Goal: Information Seeking & Learning: Compare options

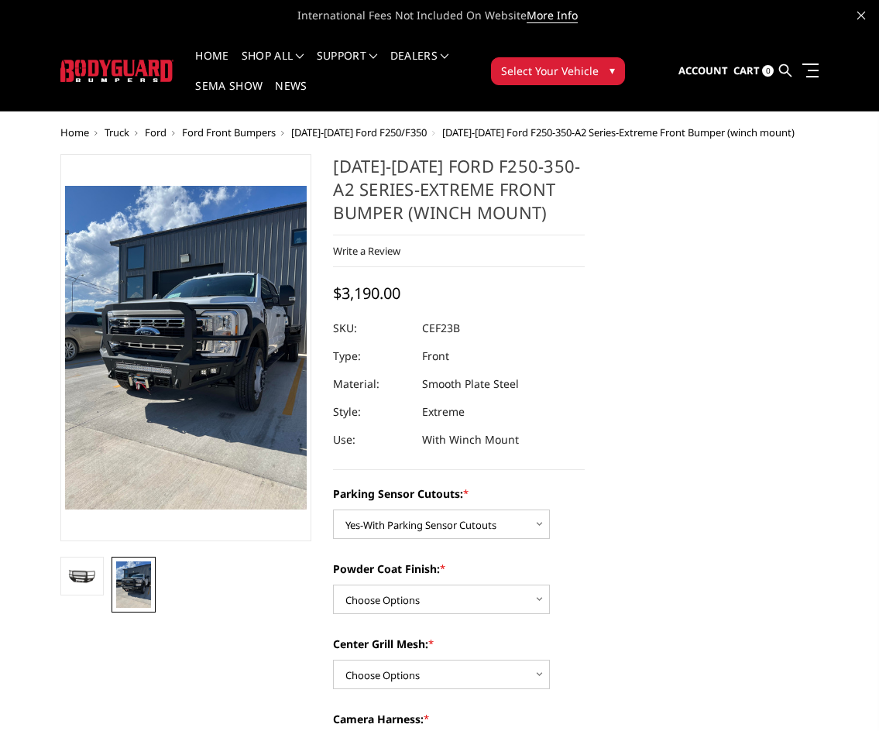
select select "2421"
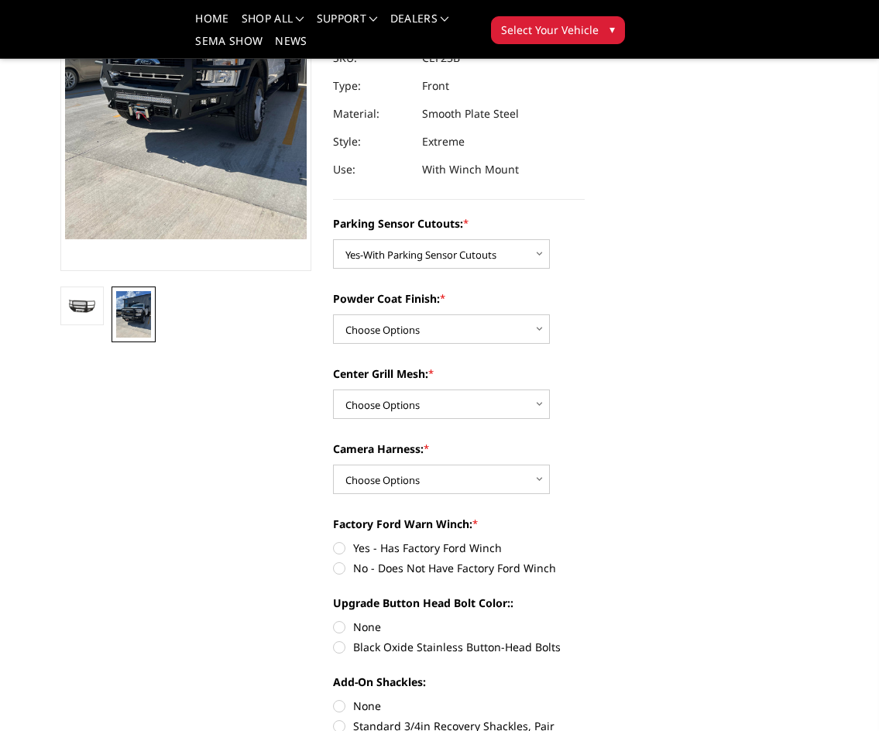
scroll to position [232, 0]
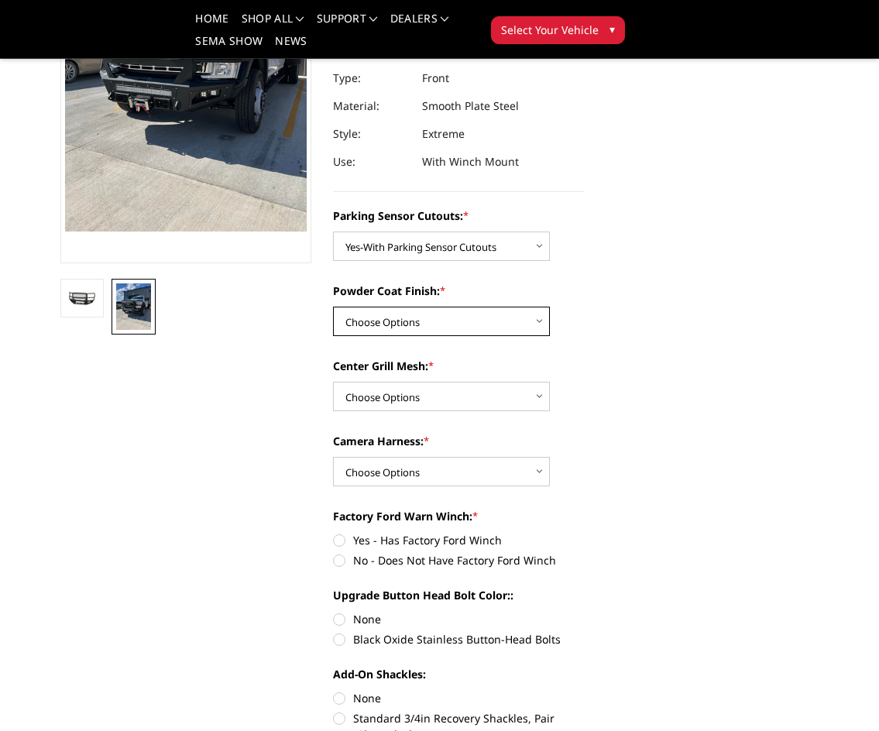
click at [478, 314] on select "Choose Options Bare Metal Textured Black Powder Coat" at bounding box center [441, 321] width 217 height 29
select select "2423"
click at [333, 307] on select "Choose Options Bare Metal Textured Black Powder Coat" at bounding box center [441, 321] width 217 height 29
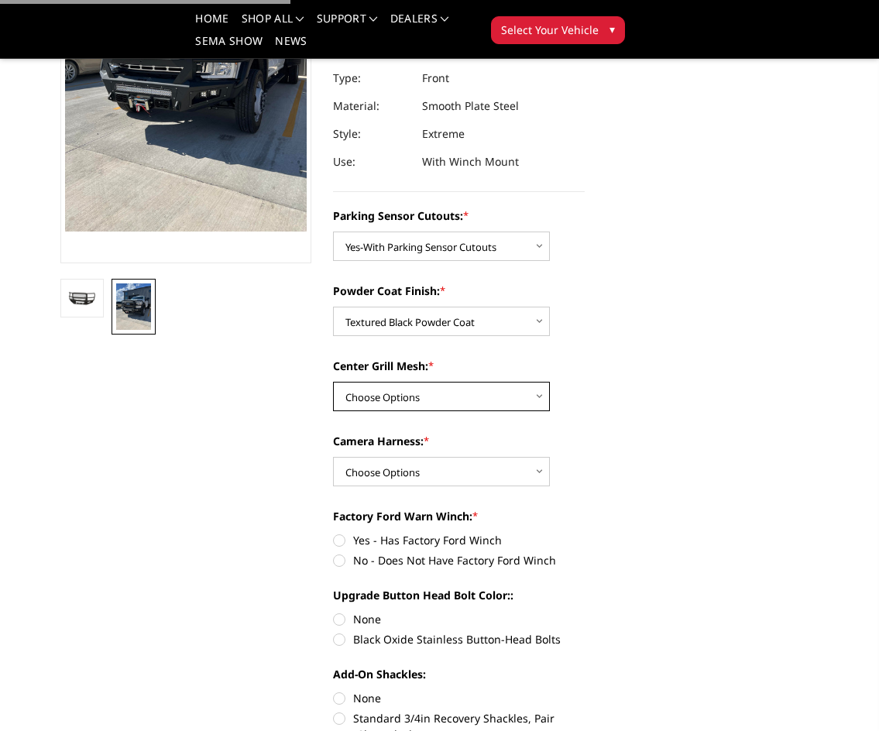
click at [476, 392] on select "Choose Options With Center Grill Mesh Without Center Grill Mesh" at bounding box center [441, 396] width 217 height 29
select select "2424"
click at [333, 382] on select "Choose Options With Center Grill Mesh Without Center Grill Mesh" at bounding box center [441, 396] width 217 height 29
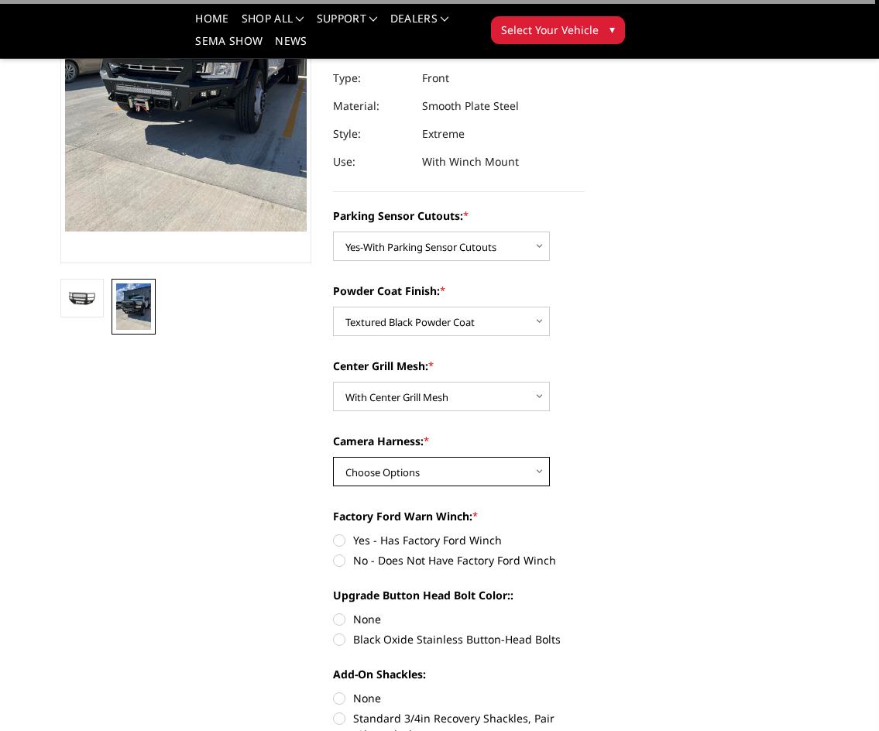
click at [452, 476] on select "Choose Options WITH Camera Harness WITHOUT Camera Harness" at bounding box center [441, 471] width 217 height 29
select select "2426"
click at [333, 457] on select "Choose Options WITH Camera Harness WITHOUT Camera Harness" at bounding box center [441, 471] width 217 height 29
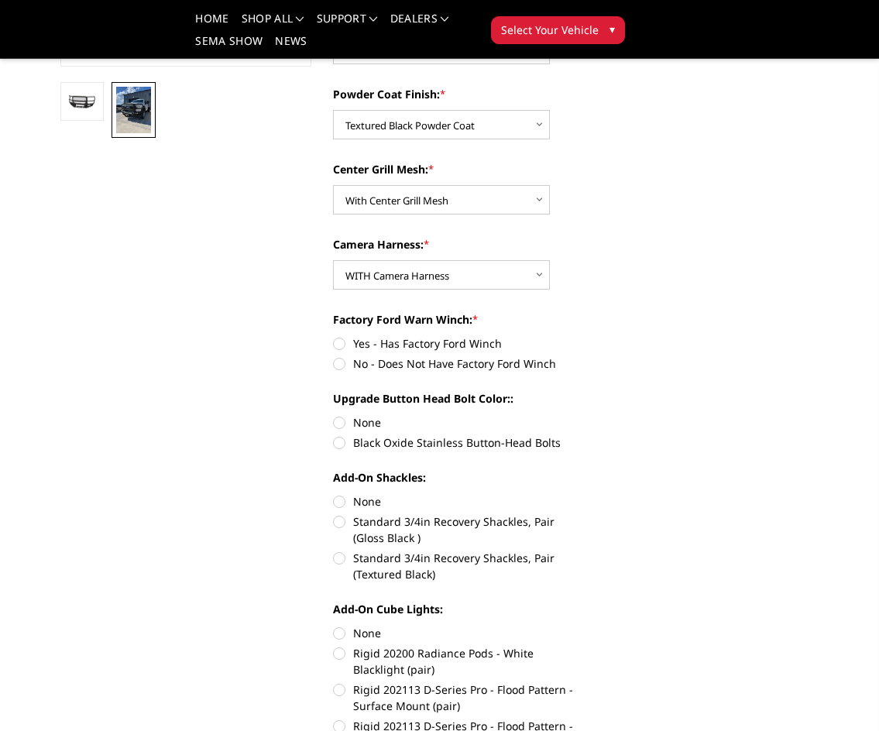
scroll to position [464, 0]
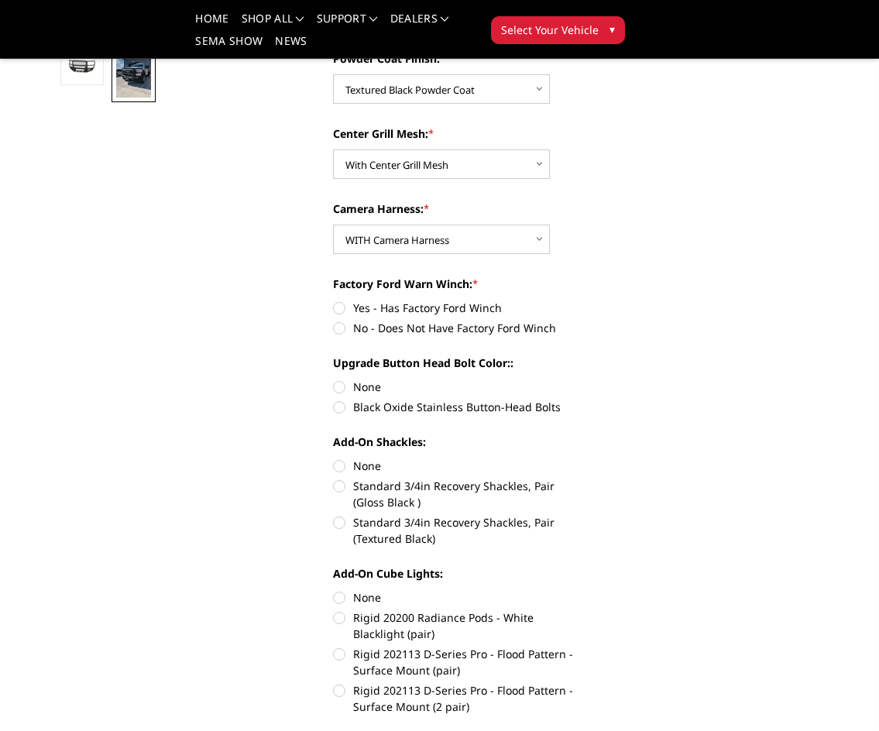
click at [342, 407] on label "Black Oxide Stainless Button-Head Bolts" at bounding box center [459, 407] width 252 height 16
click at [584, 379] on input "Black Oxide Stainless Button-Head Bolts" at bounding box center [584, 379] width 1 height 1
radio input "true"
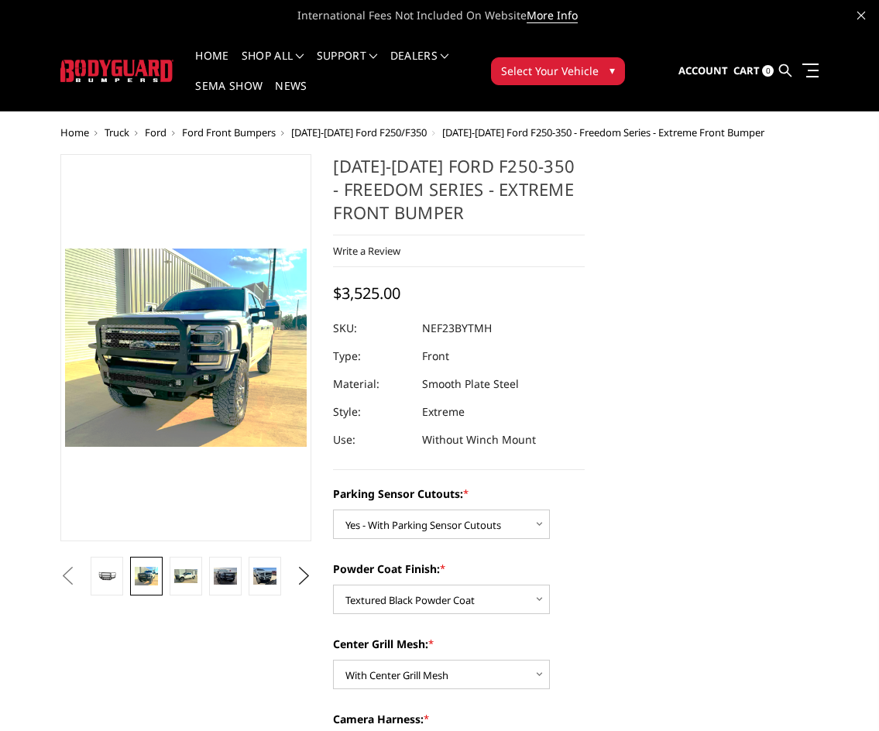
select select "2583"
select select "2585"
select select "2586"
select select "2588"
click at [80, 575] on button "Previous" at bounding box center [68, 575] width 23 height 23
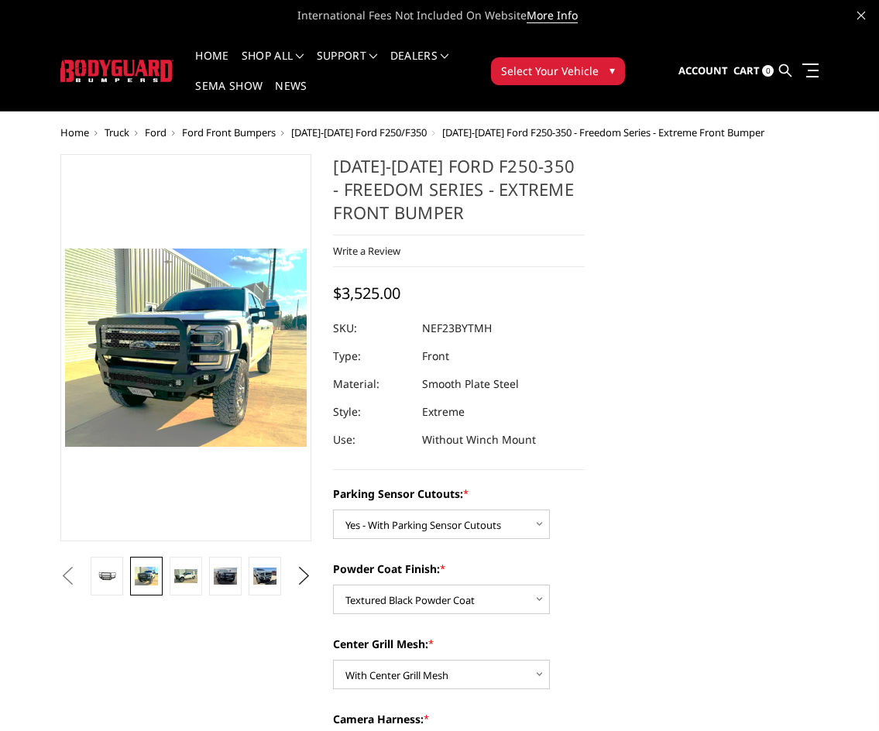
click at [80, 573] on button "Previous" at bounding box center [68, 575] width 23 height 23
click at [80, 577] on button "Previous" at bounding box center [68, 575] width 23 height 23
click at [80, 576] on button "Previous" at bounding box center [68, 575] width 23 height 23
click at [80, 564] on button "Previous" at bounding box center [68, 575] width 23 height 23
click at [106, 588] on link at bounding box center [107, 576] width 32 height 39
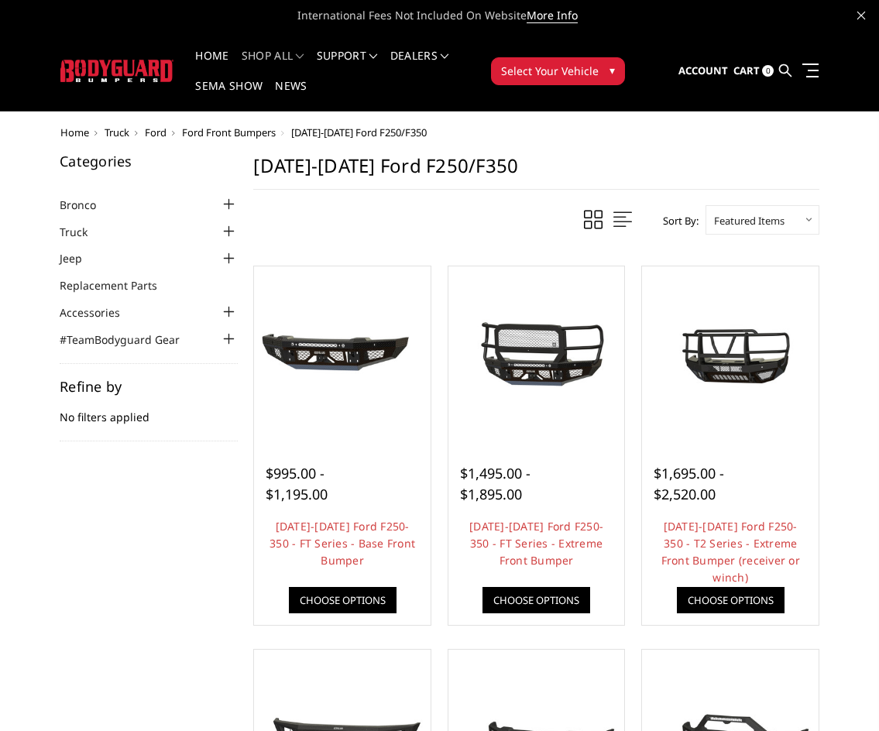
click at [115, 233] on li "Truck Chevrolet Chevrolet Front Bumpers [DATE]-[DATE] Chevrolet Silverado 2500/…" at bounding box center [149, 231] width 178 height 18
click at [233, 234] on div at bounding box center [228, 231] width 19 height 19
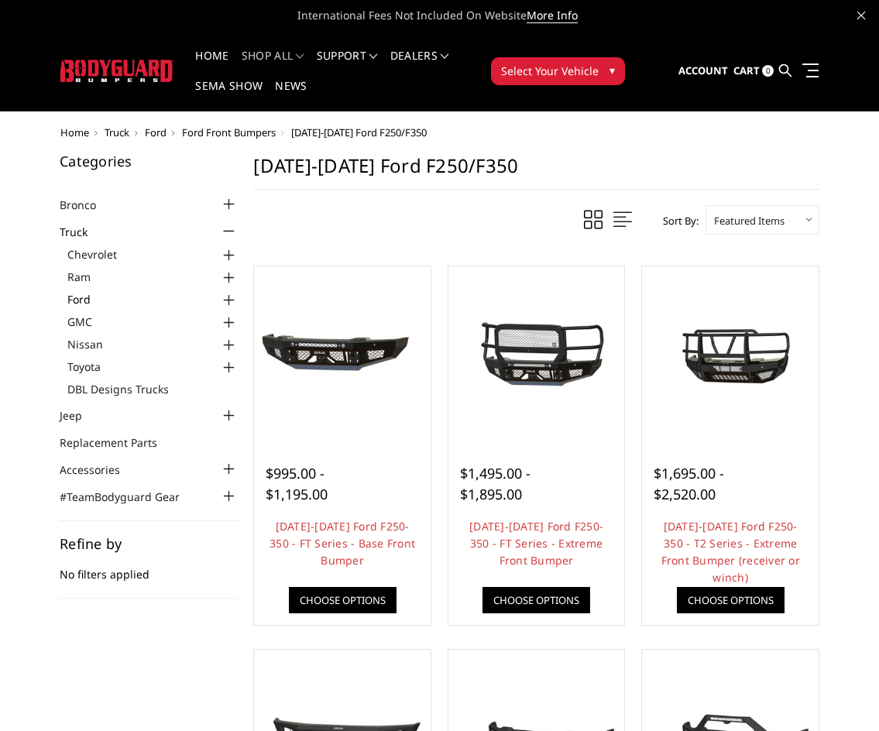
click at [88, 300] on link "Ford" at bounding box center [152, 299] width 170 height 16
click at [228, 296] on div at bounding box center [228, 300] width 19 height 19
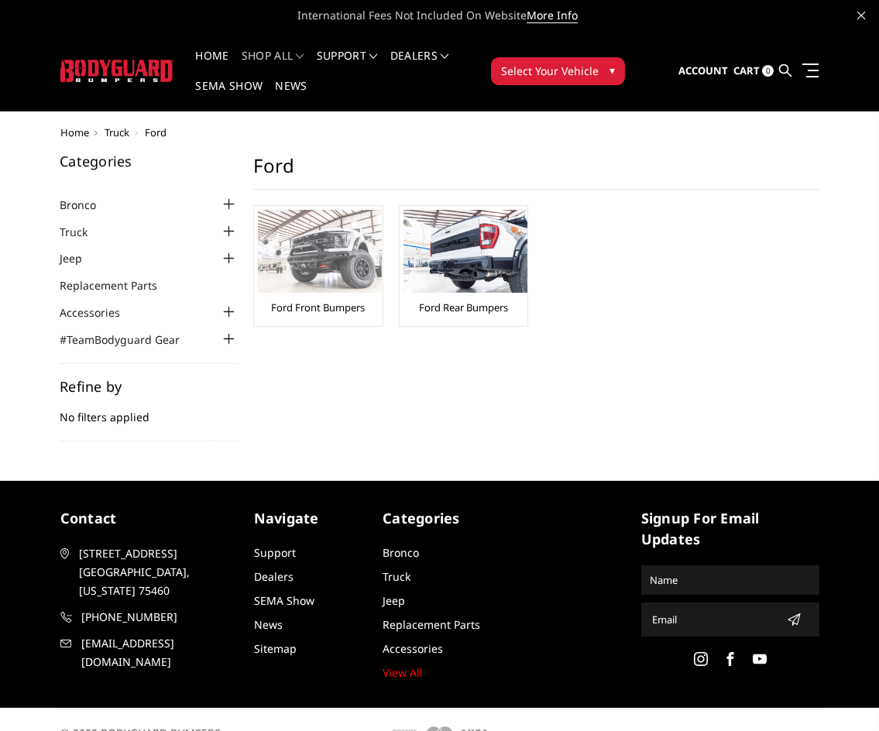
click at [323, 278] on img at bounding box center [320, 251] width 124 height 83
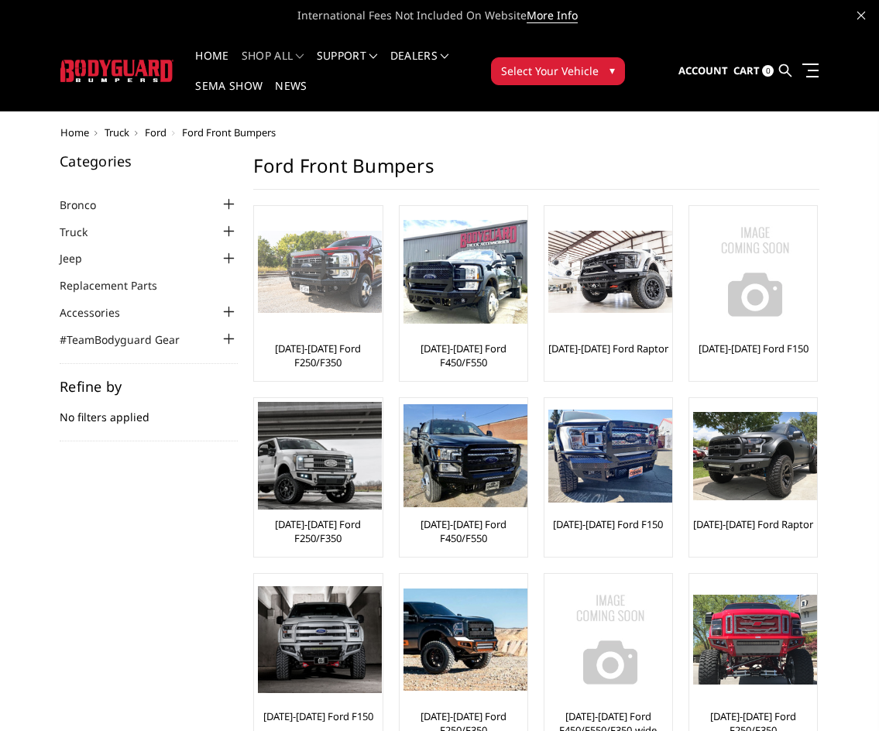
click at [352, 324] on div at bounding box center [320, 272] width 124 height 124
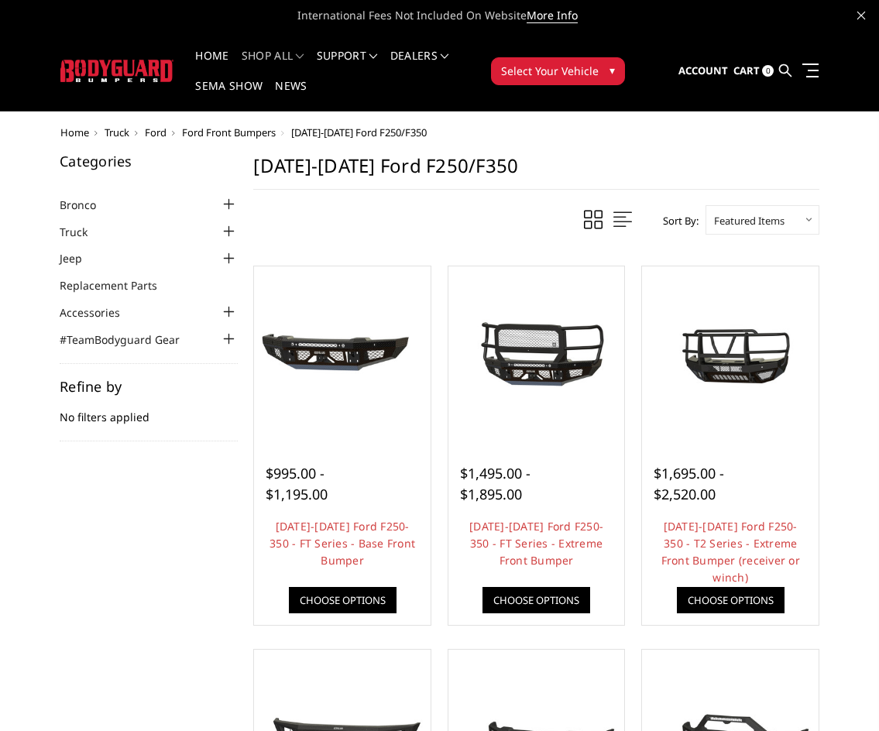
click at [753, 222] on select "Featured Items Newest Items Best Selling A to Z Z to A By Review Price: Ascendi…" at bounding box center [762, 219] width 114 height 29
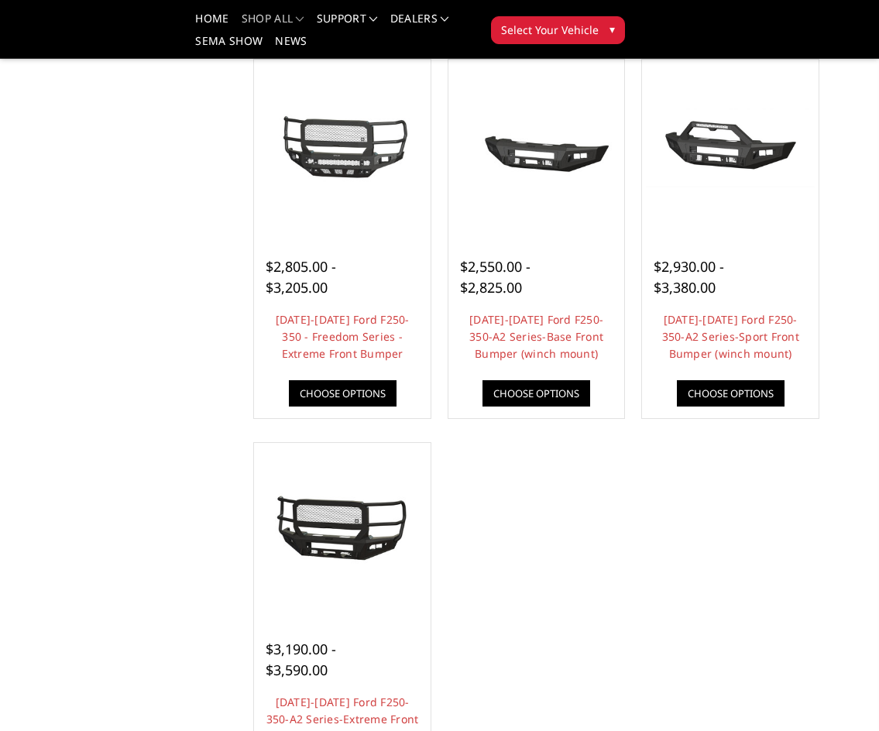
scroll to position [1006, 0]
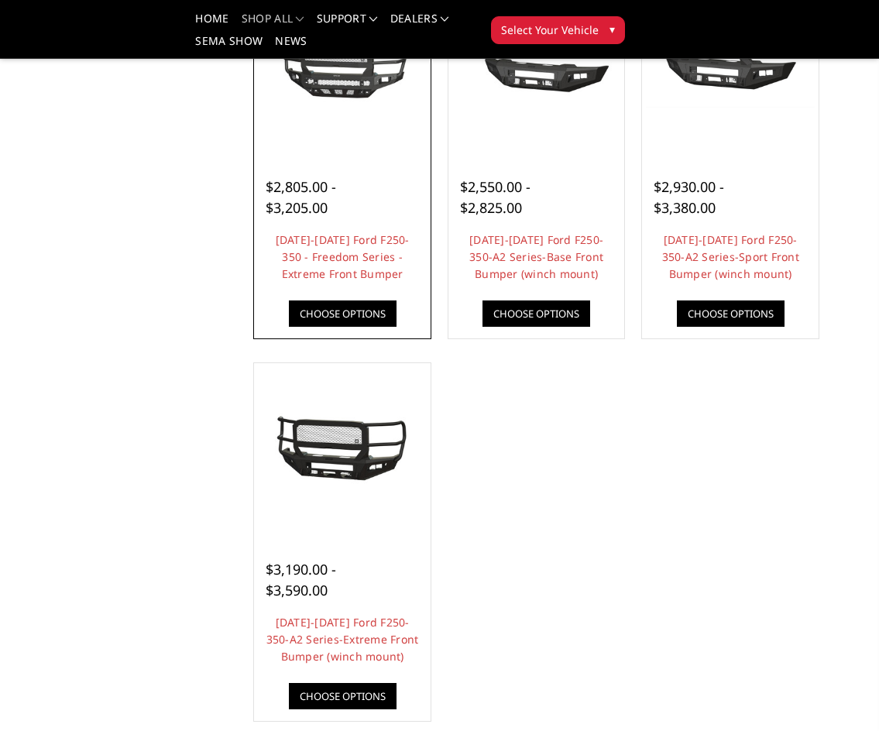
drag, startPoint x: 355, startPoint y: 247, endPoint x: 282, endPoint y: 183, distance: 96.6
drag, startPoint x: 282, startPoint y: 183, endPoint x: 360, endPoint y: 115, distance: 104.2
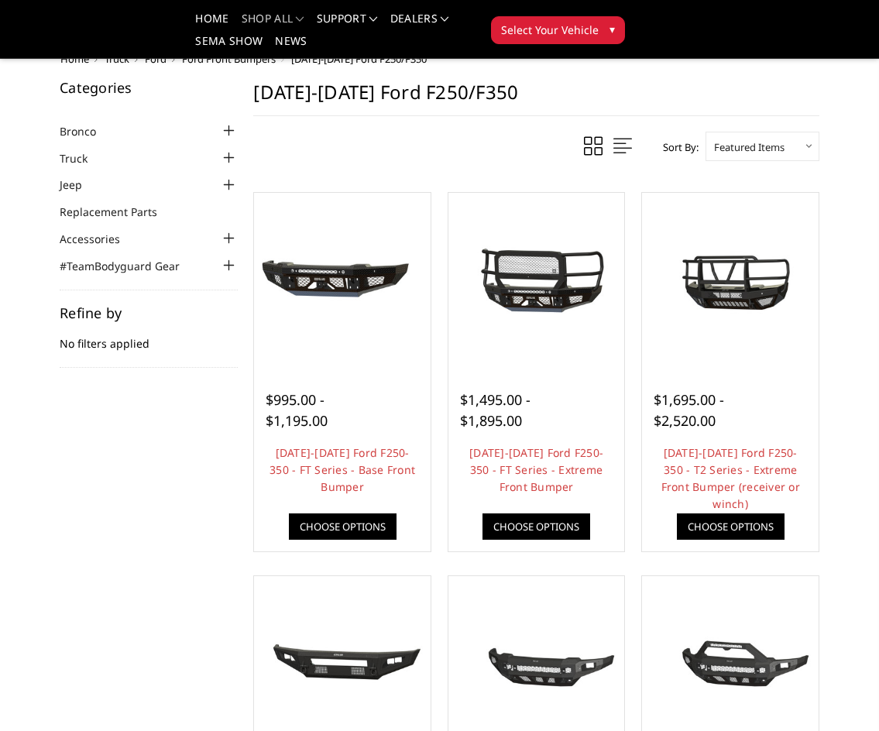
scroll to position [0, 0]
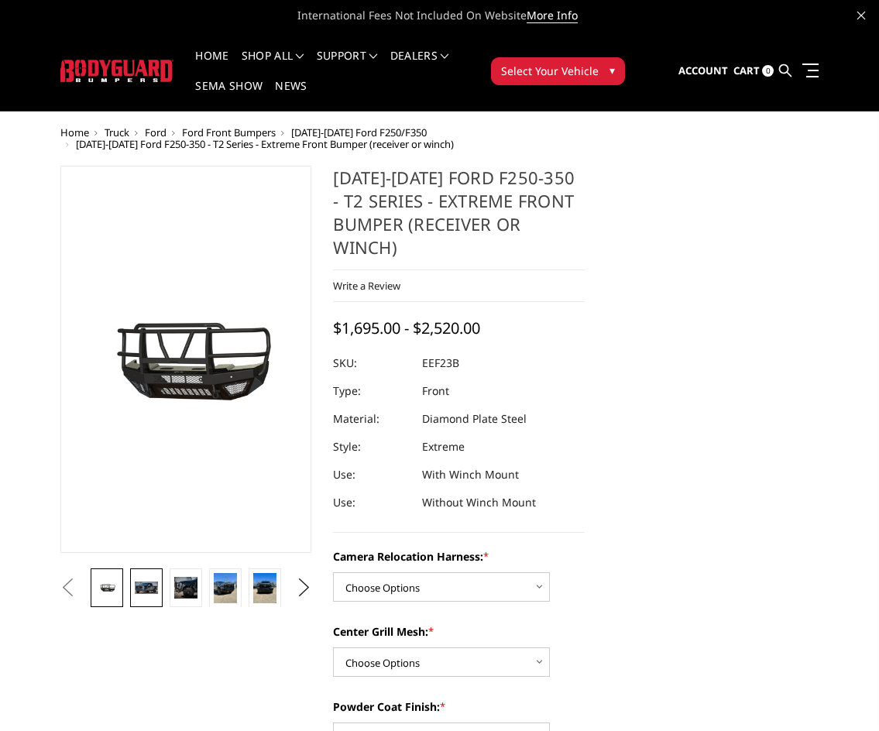
click at [156, 581] on img at bounding box center [146, 587] width 22 height 12
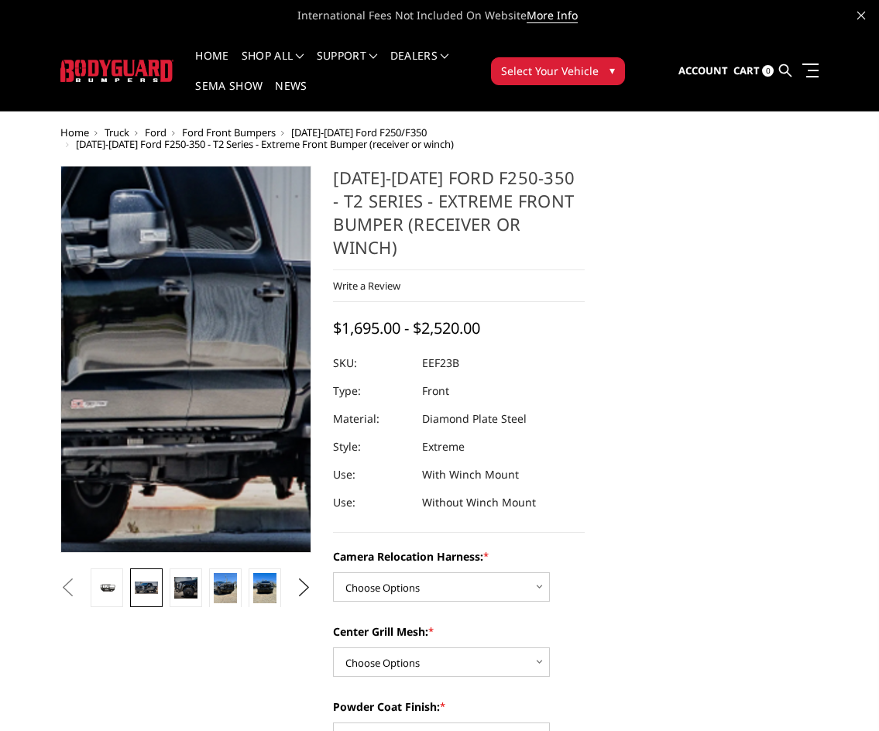
click at [235, 374] on img at bounding box center [6, 342] width 991 height 536
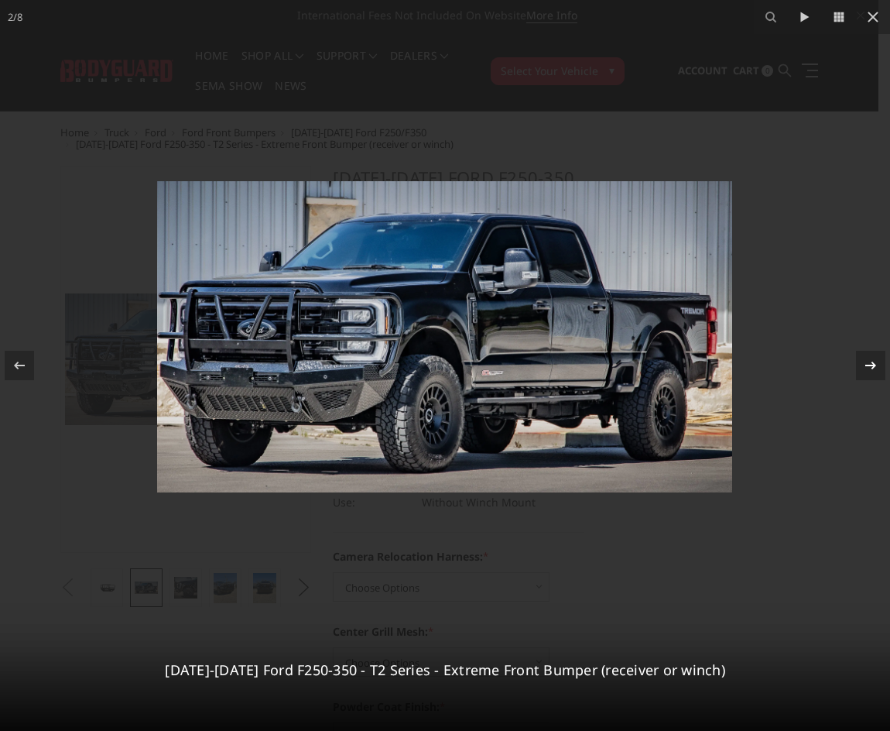
click at [878, 363] on icon at bounding box center [871, 365] width 19 height 19
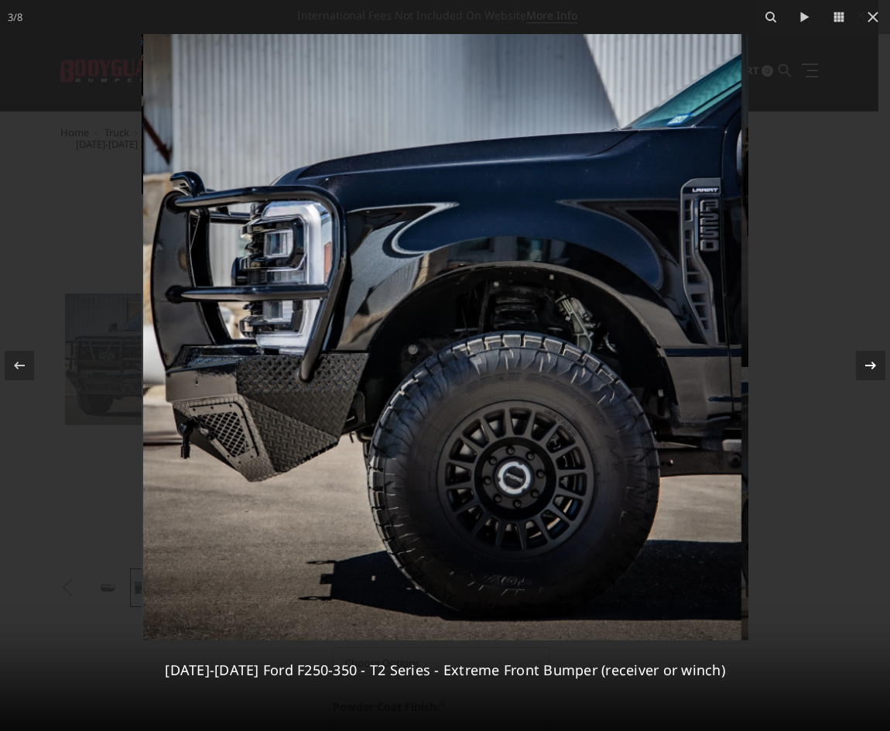
click at [878, 363] on icon at bounding box center [871, 365] width 19 height 19
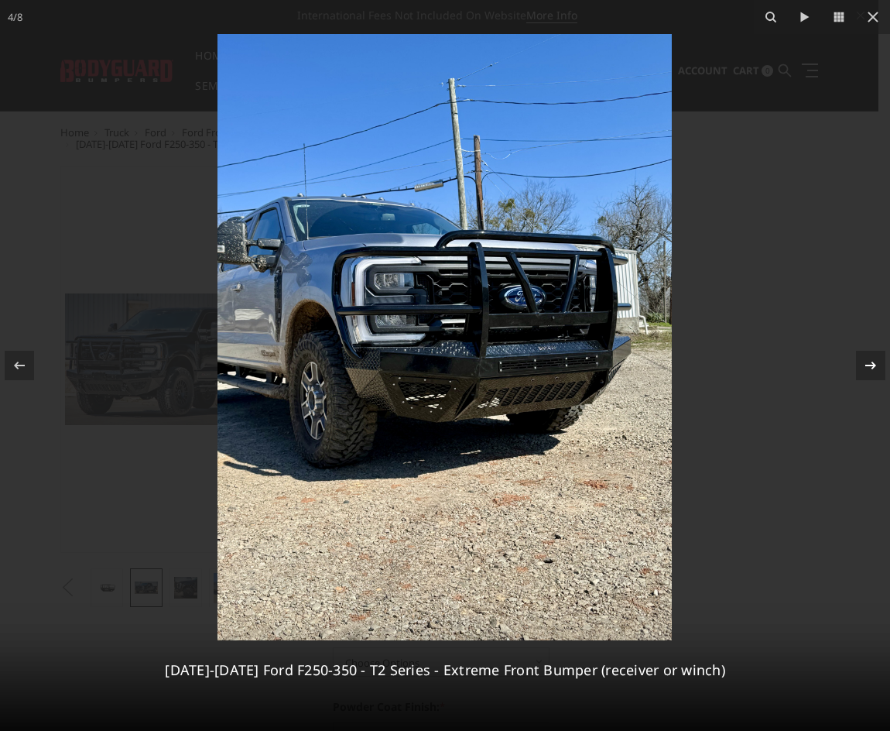
click at [878, 363] on icon at bounding box center [871, 365] width 19 height 19
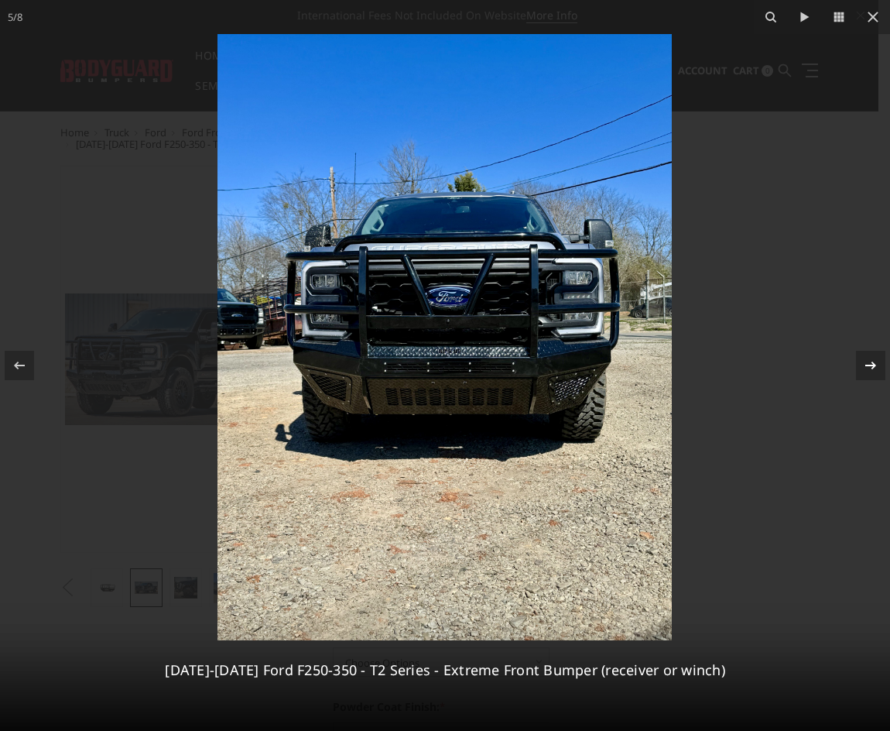
click at [878, 363] on icon at bounding box center [871, 365] width 19 height 19
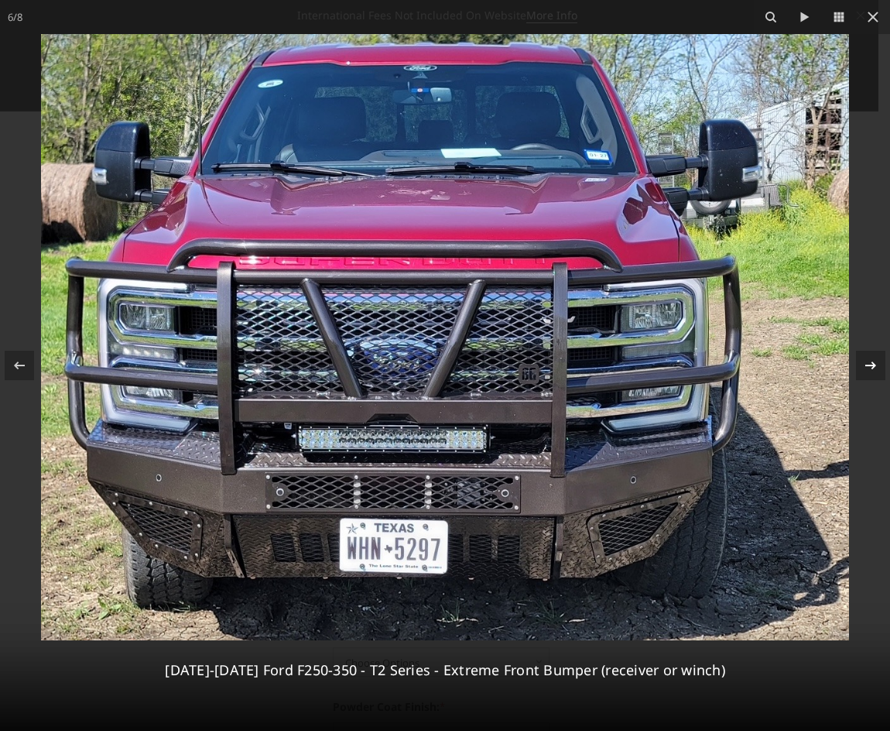
click at [878, 363] on icon at bounding box center [871, 365] width 19 height 19
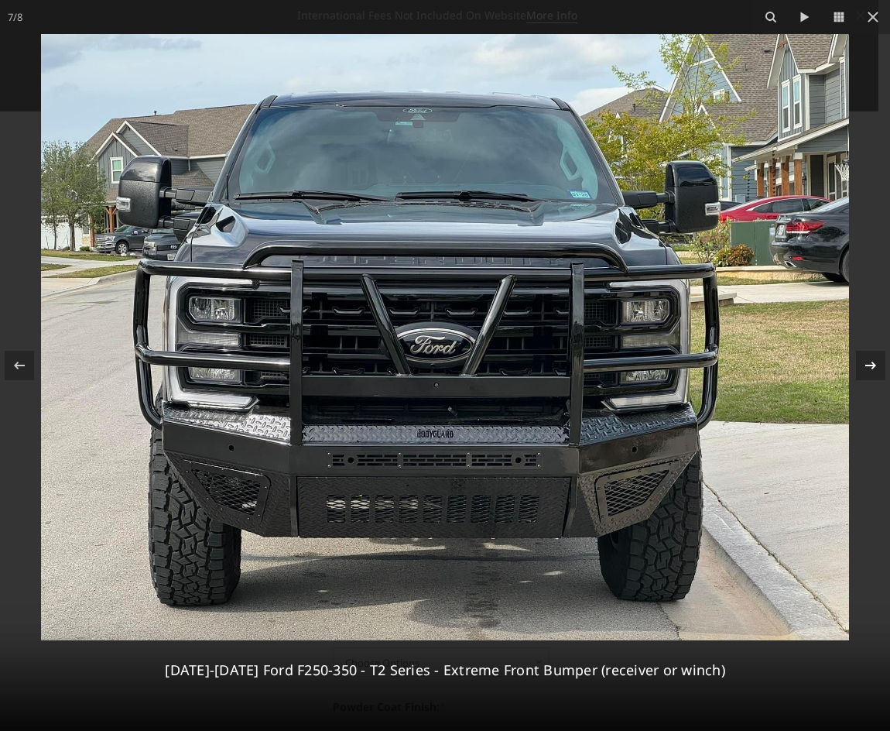
click at [878, 363] on icon at bounding box center [871, 365] width 19 height 19
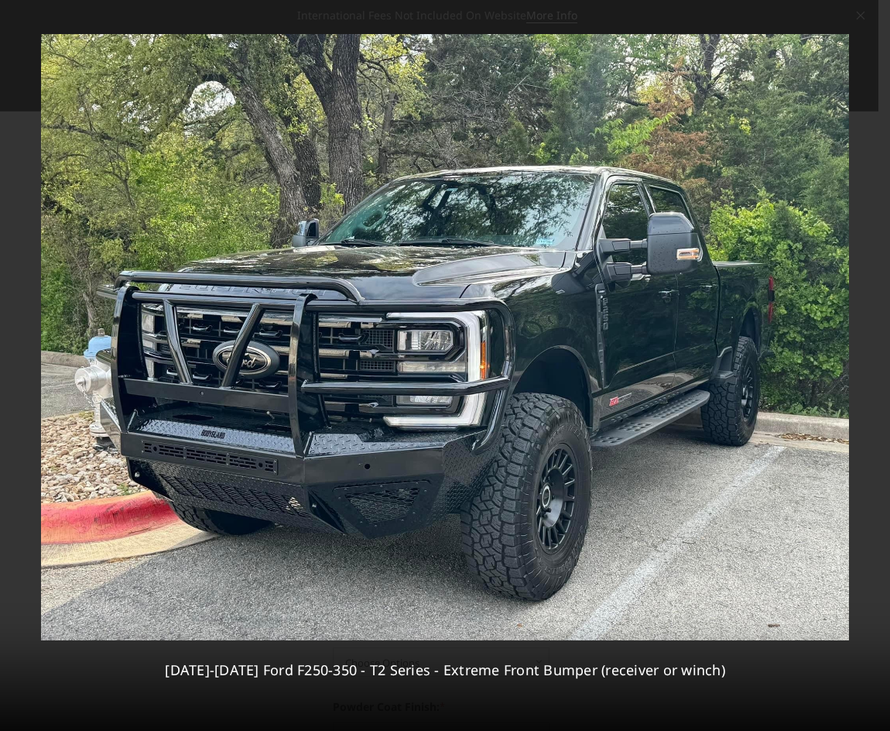
click at [878, 363] on div "8 / 8 2023-2026 Ford F250-350 - T2 Series - Extreme Front Bumper (receiver or w…" at bounding box center [445, 365] width 890 height 731
click at [12, 355] on div at bounding box center [19, 365] width 29 height 29
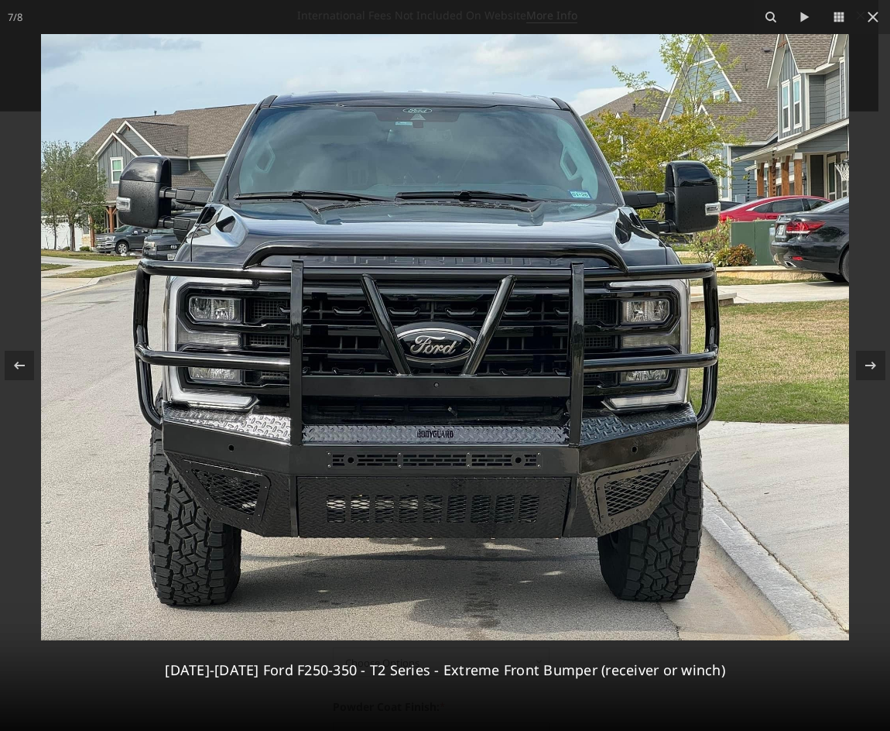
click at [420, 527] on img at bounding box center [445, 337] width 808 height 606
click at [865, 367] on icon at bounding box center [871, 365] width 19 height 19
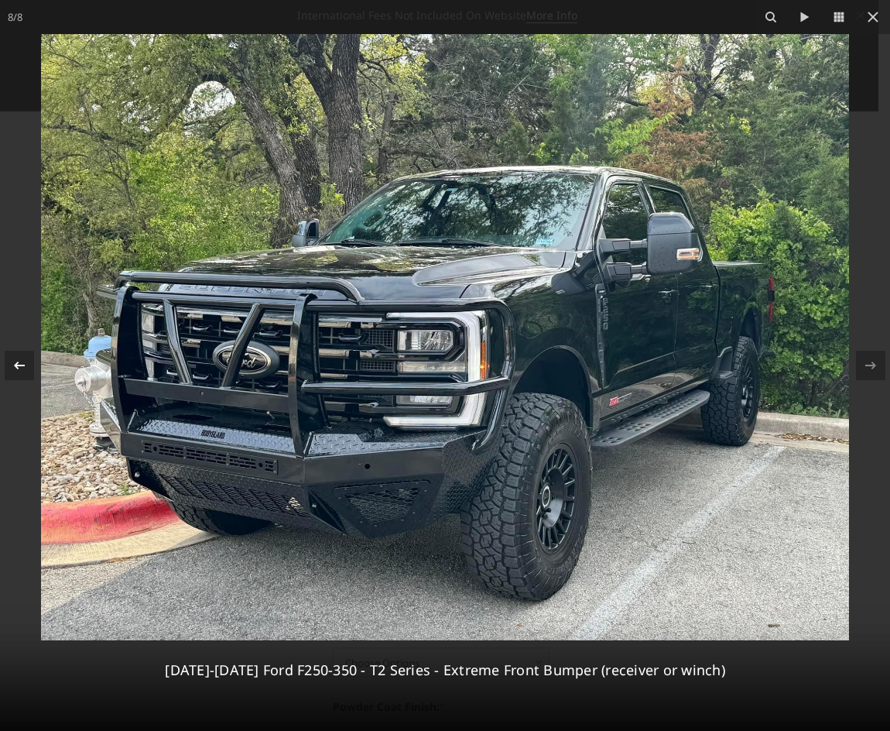
click at [18, 364] on icon at bounding box center [19, 365] width 19 height 19
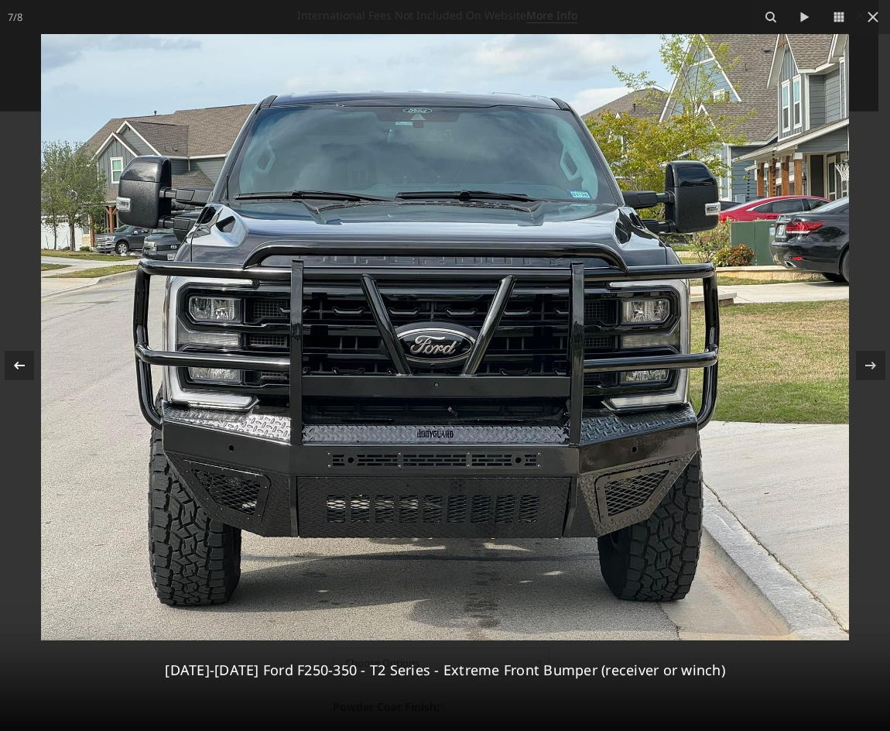
click at [18, 364] on icon at bounding box center [19, 365] width 19 height 19
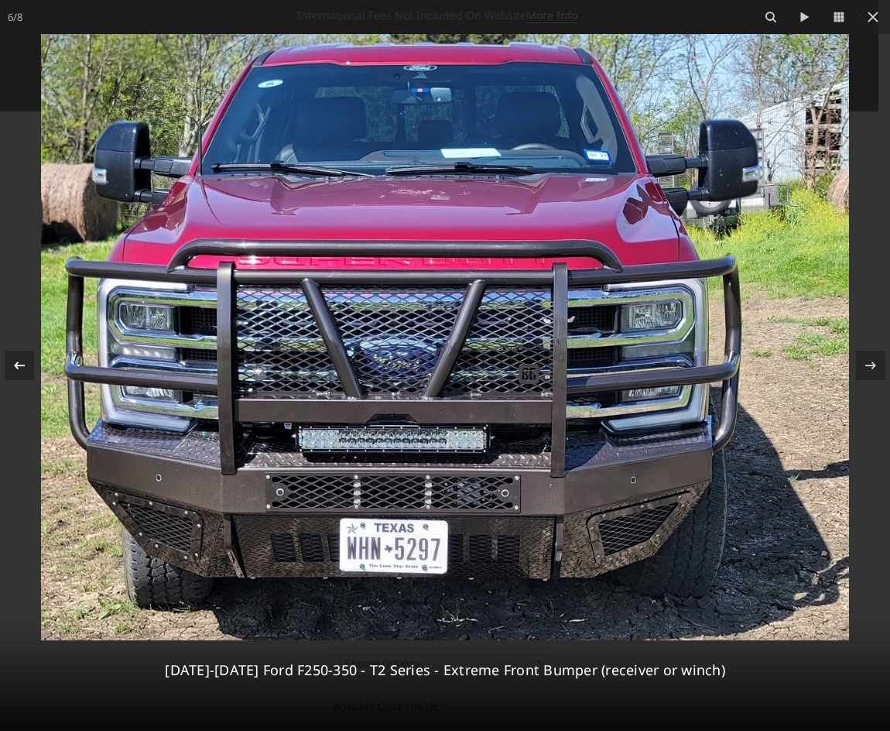
click at [16, 361] on icon at bounding box center [19, 365] width 19 height 19
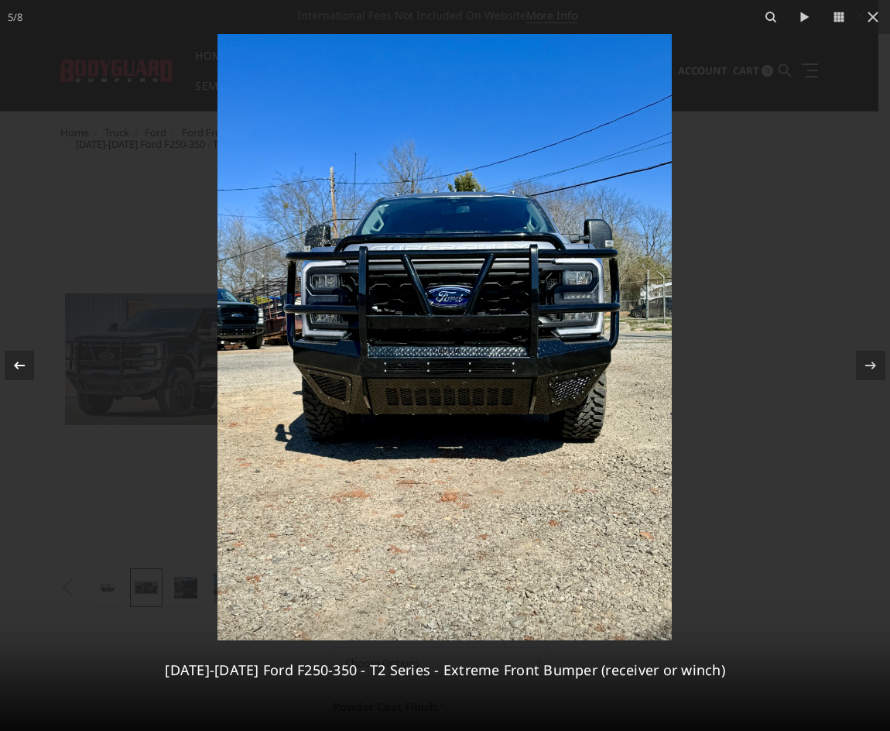
click at [16, 361] on icon at bounding box center [19, 365] width 19 height 19
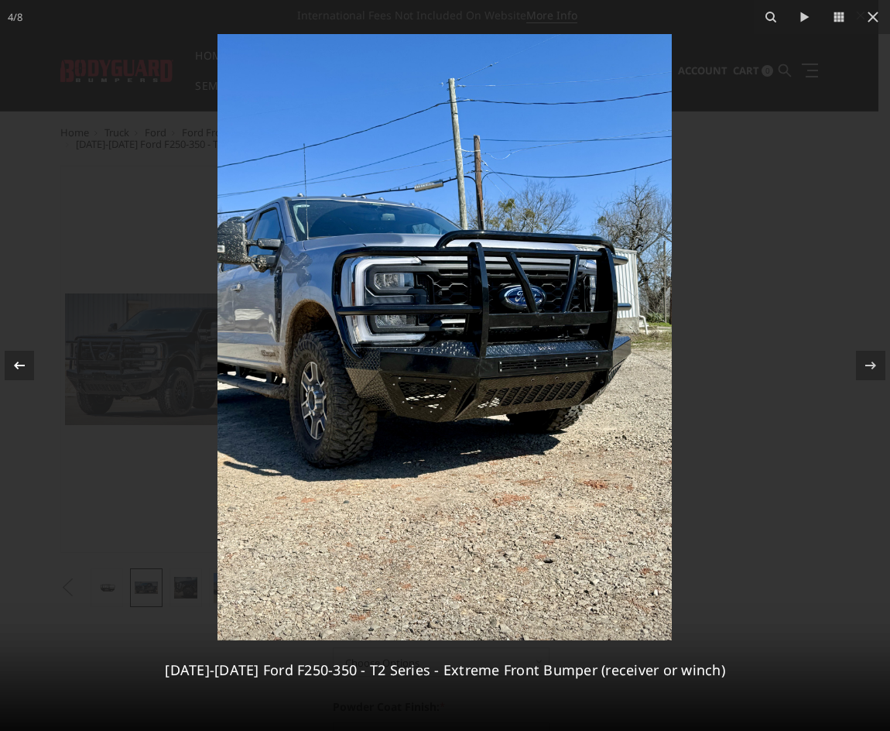
click at [16, 361] on icon at bounding box center [19, 365] width 19 height 19
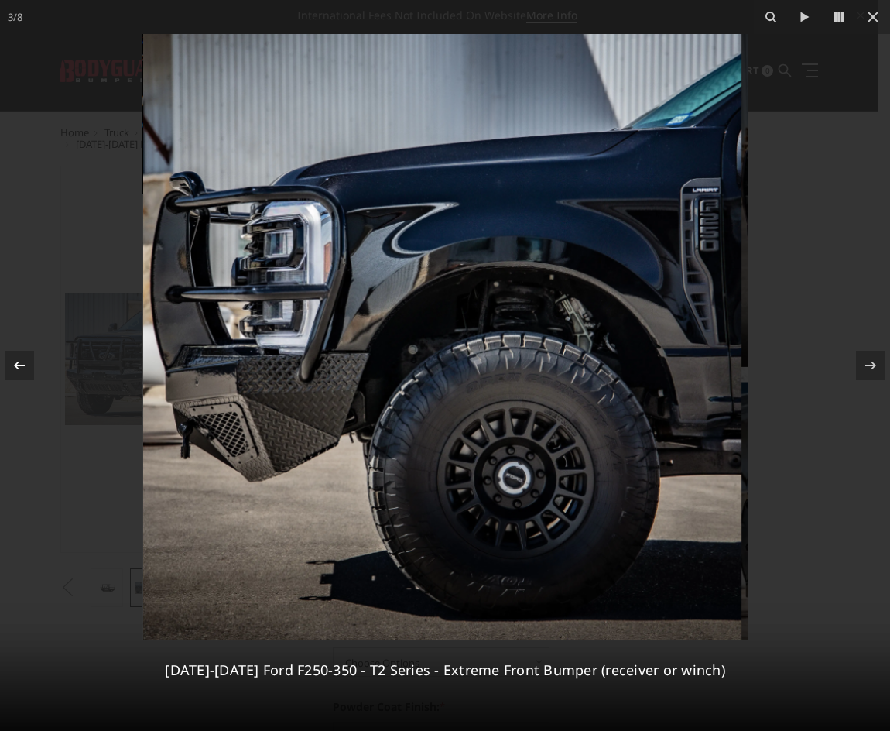
click at [16, 361] on icon at bounding box center [19, 365] width 19 height 19
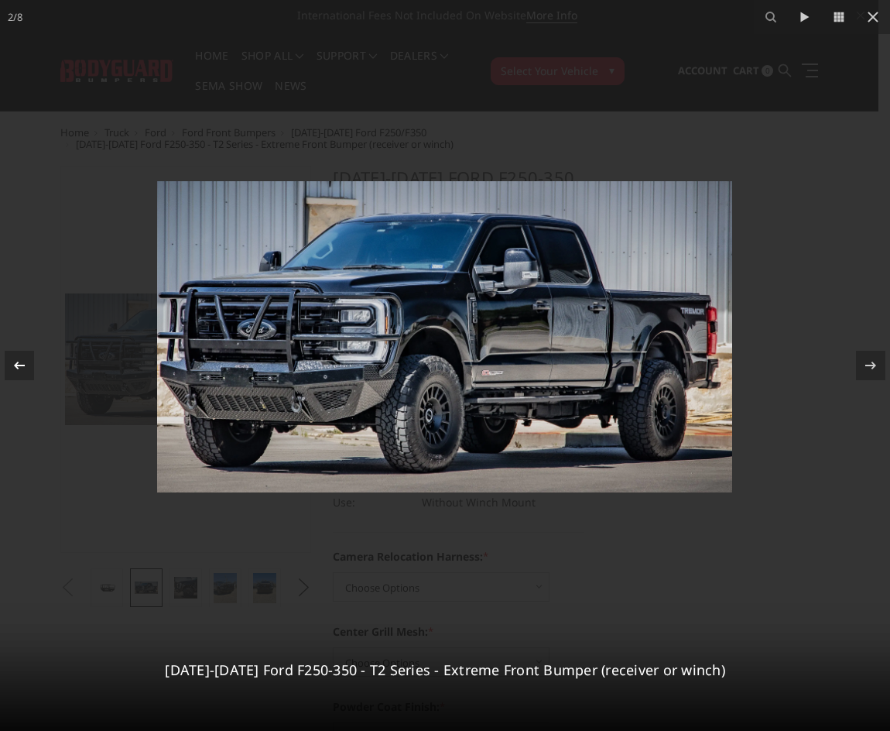
click at [16, 361] on icon at bounding box center [19, 365] width 19 height 19
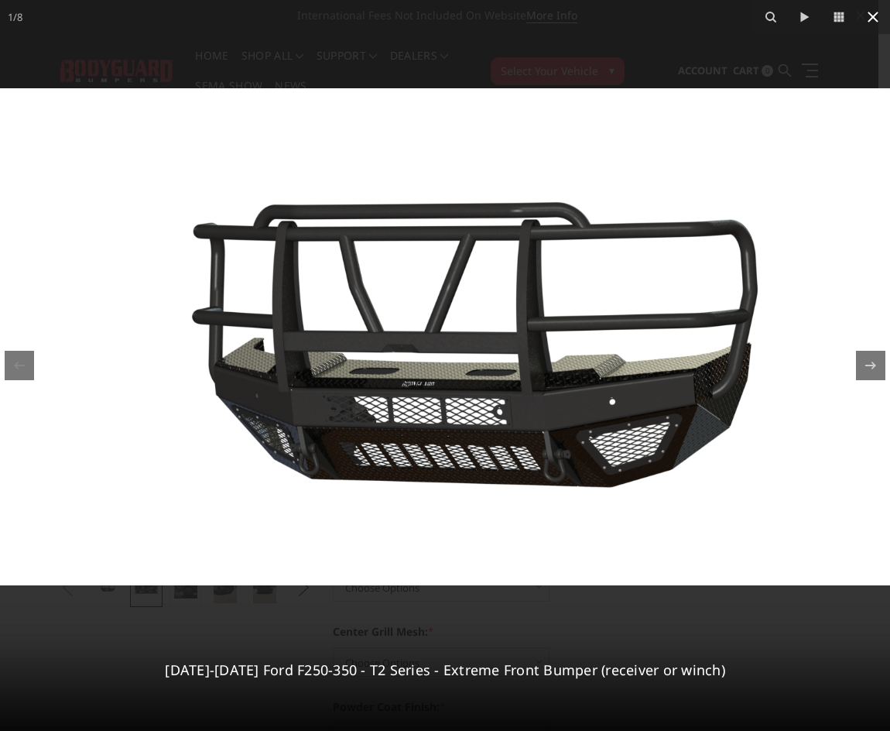
click at [872, 19] on icon at bounding box center [873, 17] width 11 height 11
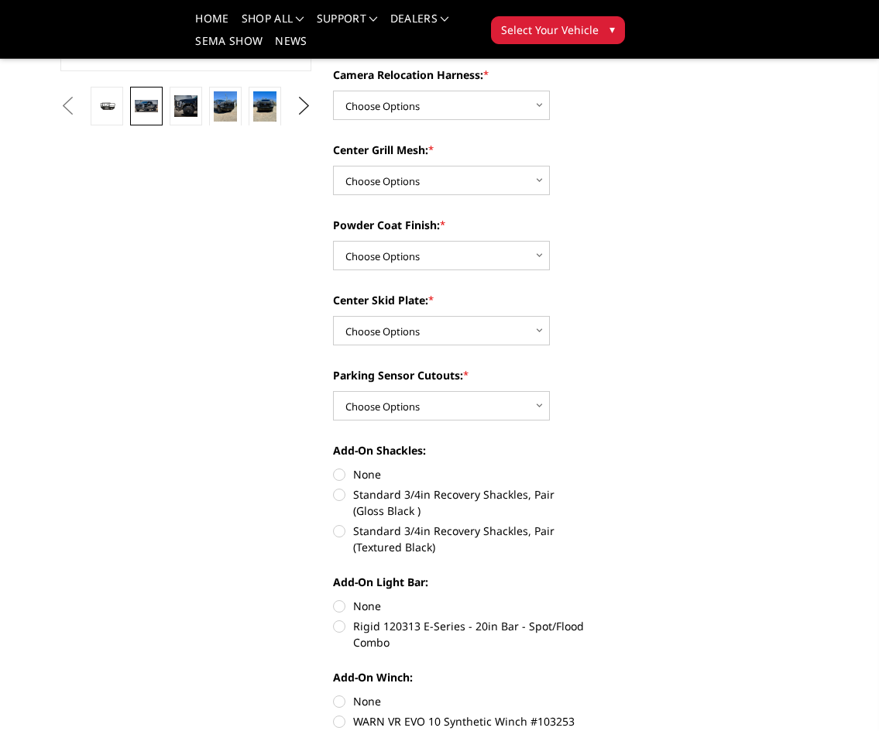
scroll to position [387, 0]
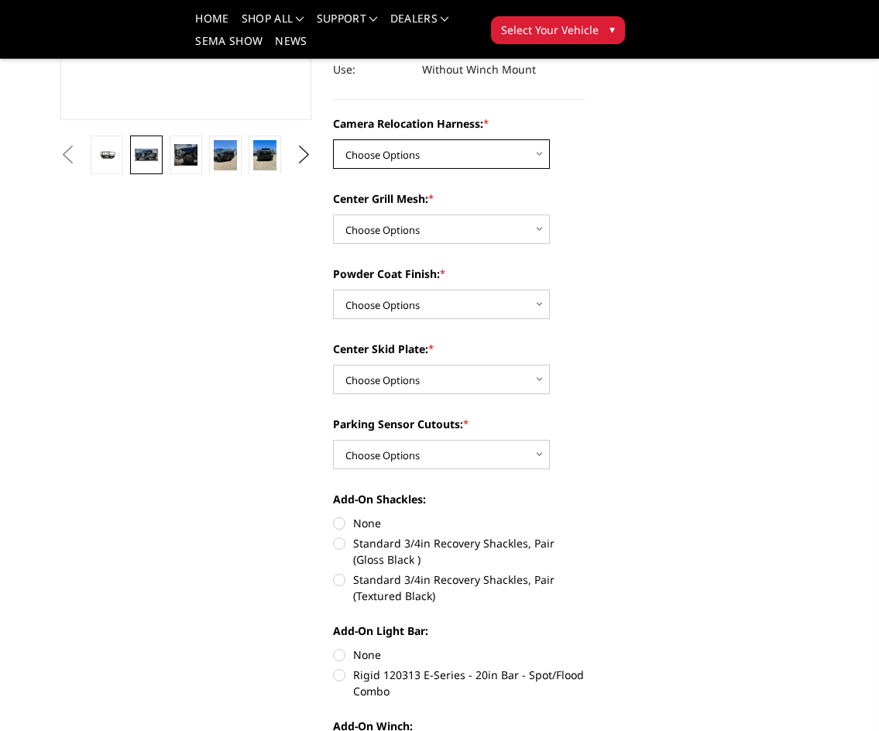
click at [440, 139] on select "Choose Options Without camera harness With camera harness" at bounding box center [441, 153] width 217 height 29
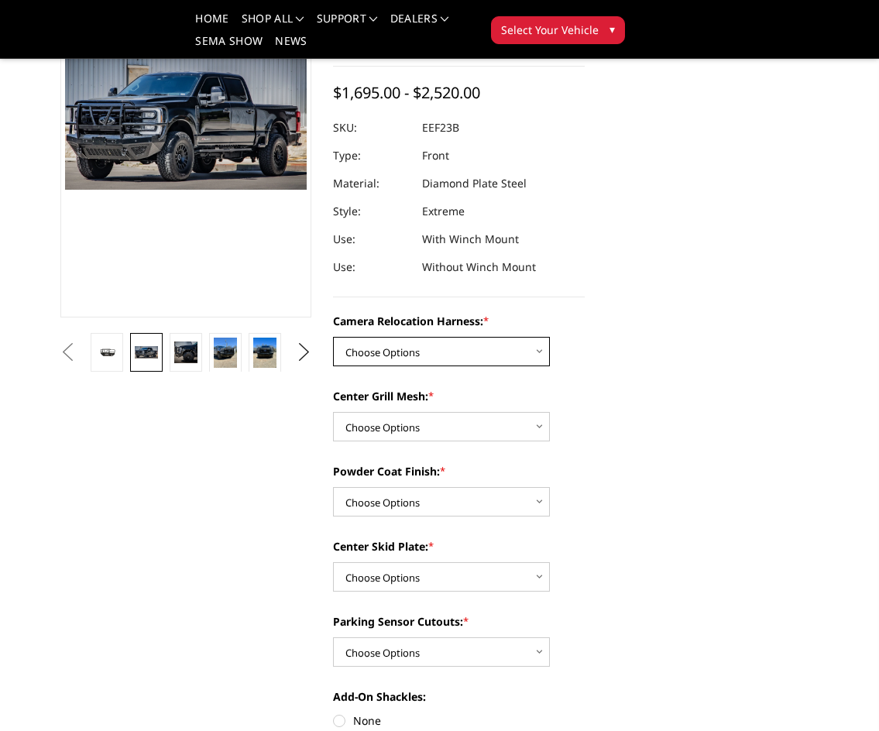
scroll to position [310, 0]
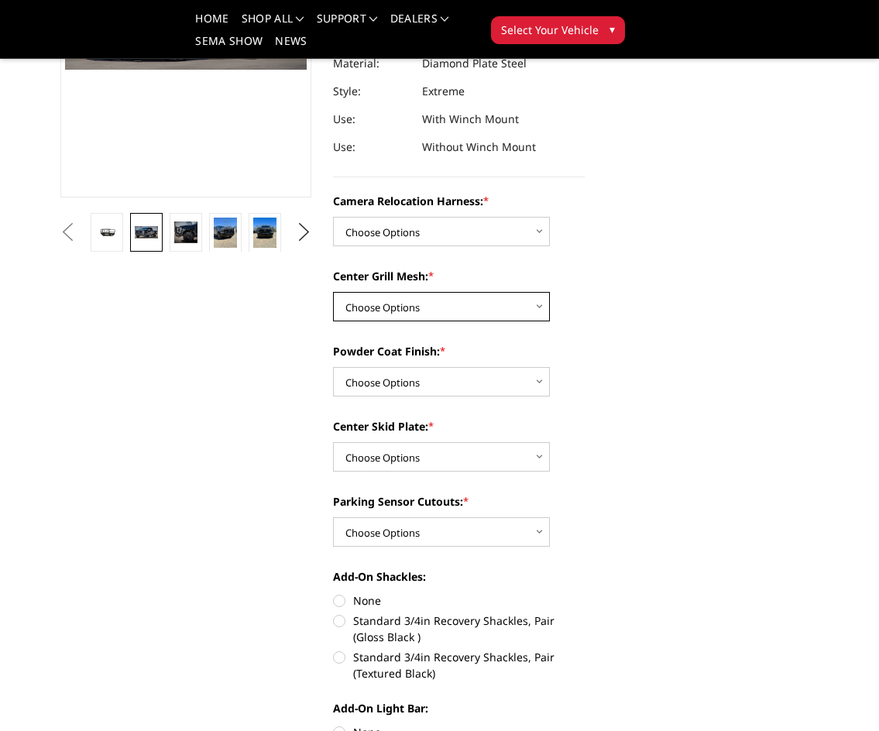
click at [468, 295] on select "Choose Options Without expanded metal With expanded metal" at bounding box center [441, 306] width 217 height 29
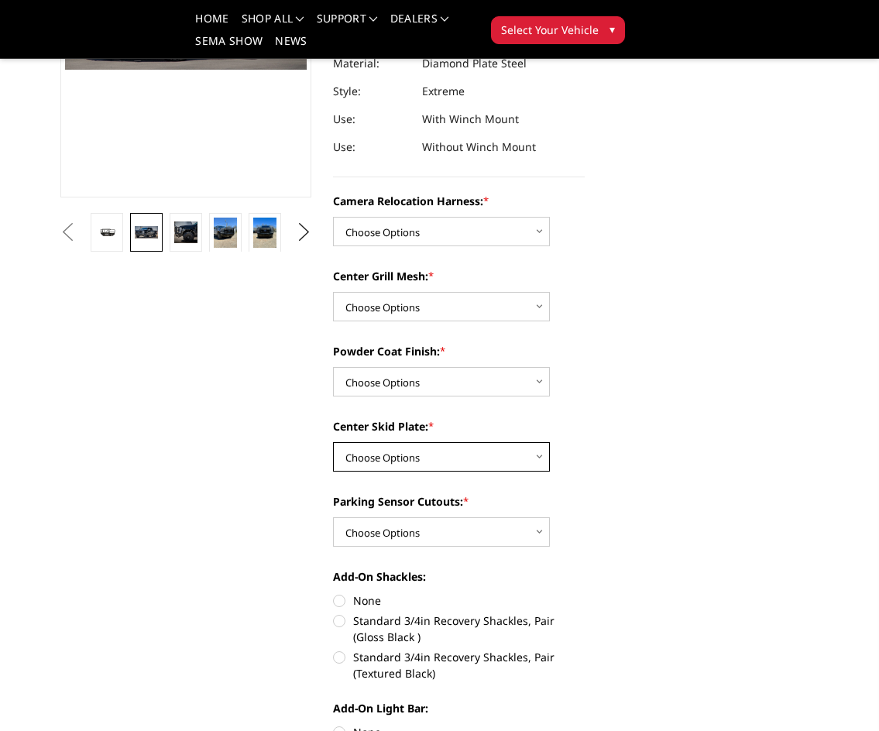
click at [471, 449] on select "Choose Options Winch Mount Skid Plate Standard Skid Plate (included) 2" Receive…" at bounding box center [441, 456] width 217 height 29
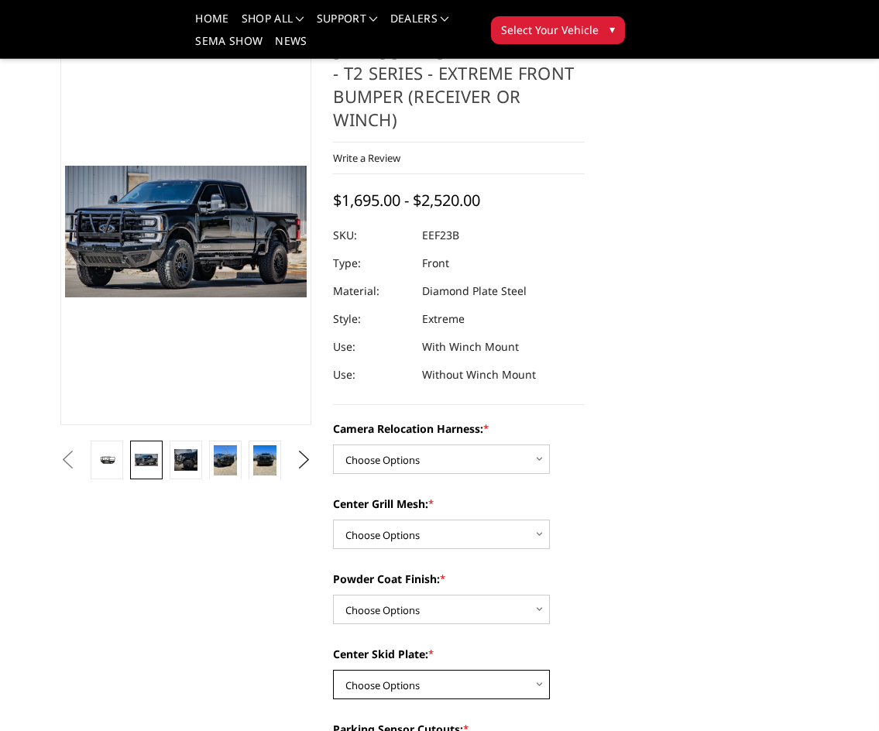
scroll to position [77, 0]
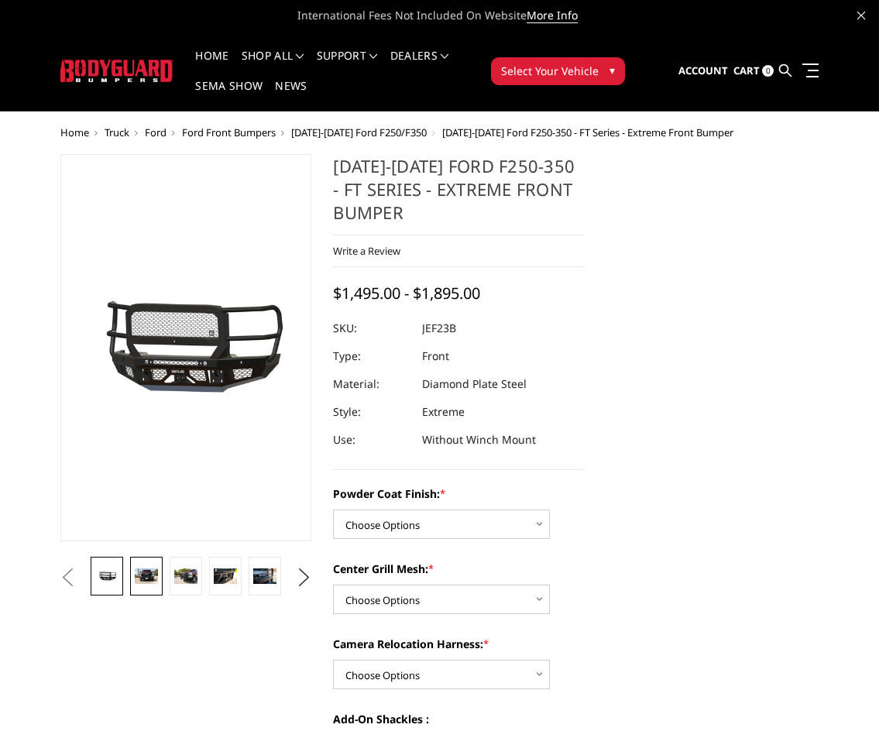
click at [146, 563] on link at bounding box center [146, 576] width 32 height 39
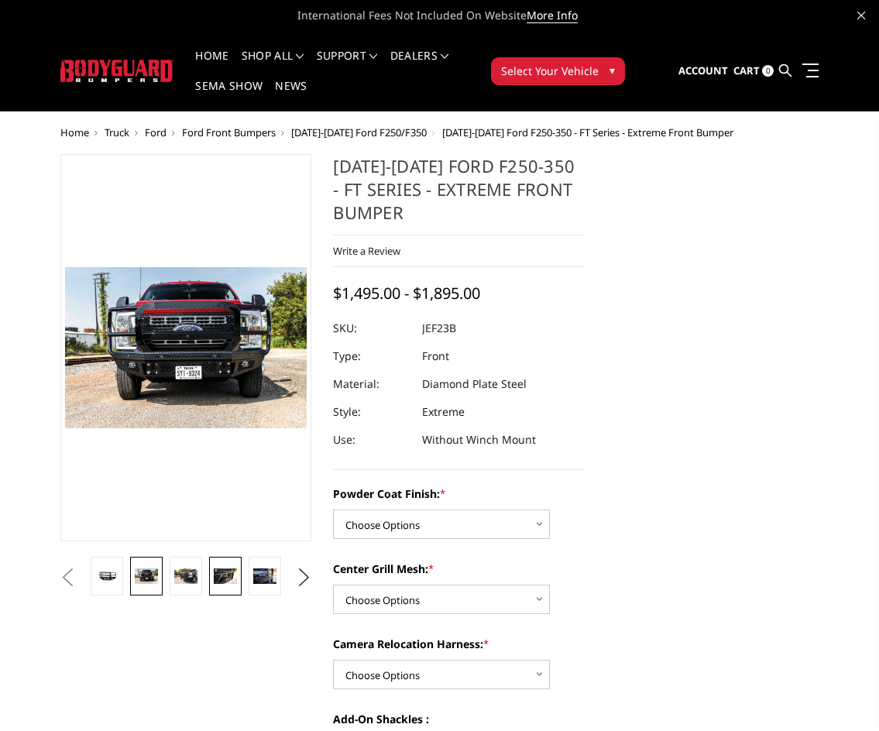
click at [217, 584] on link at bounding box center [225, 576] width 32 height 39
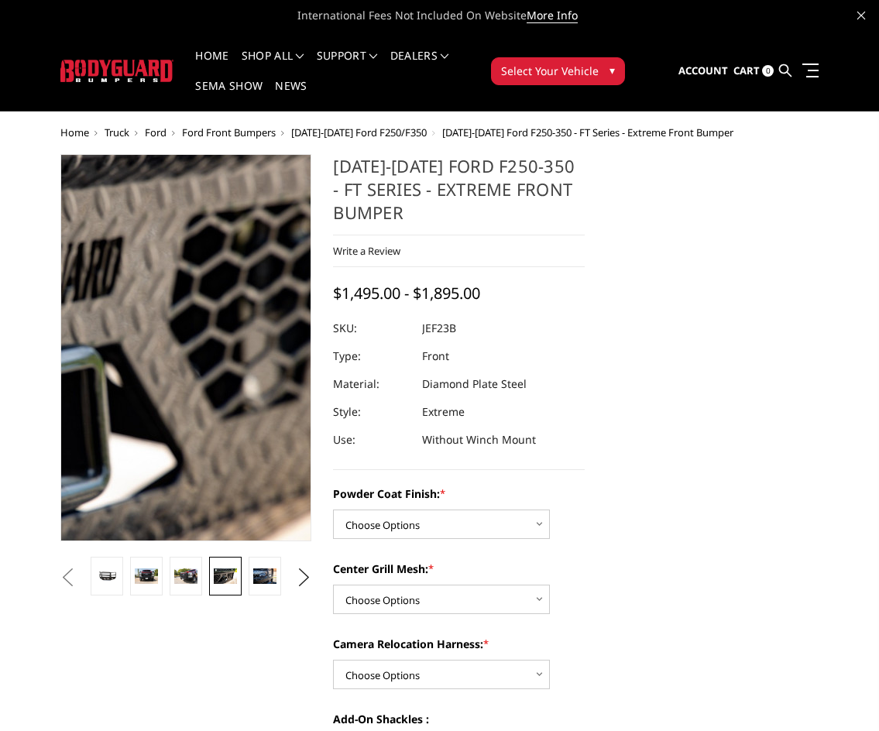
click at [221, 372] on img at bounding box center [83, 331] width 991 height 660
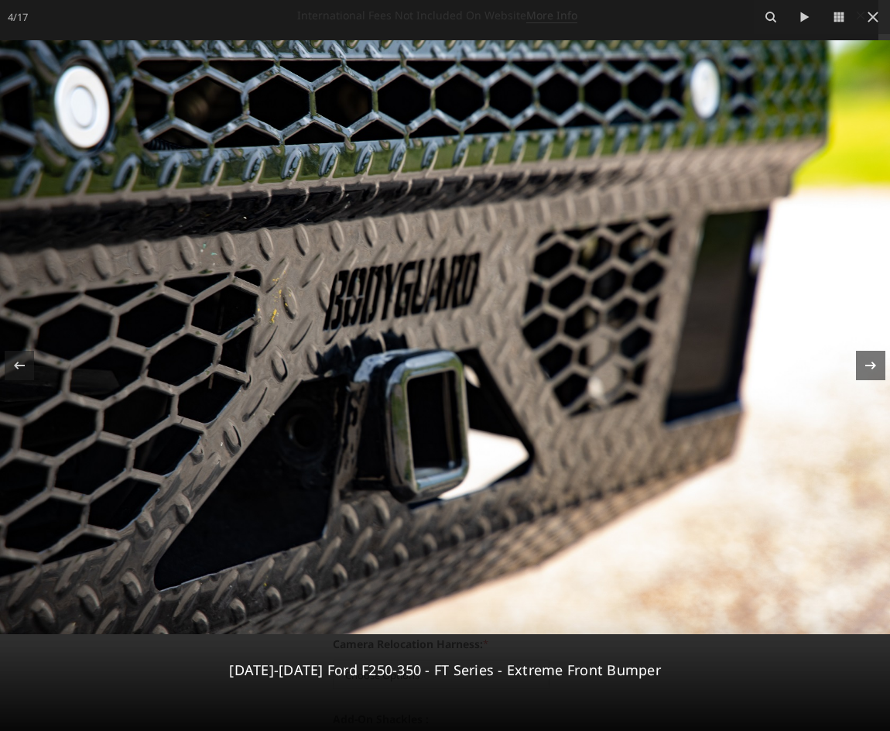
click at [869, 371] on icon at bounding box center [871, 365] width 19 height 19
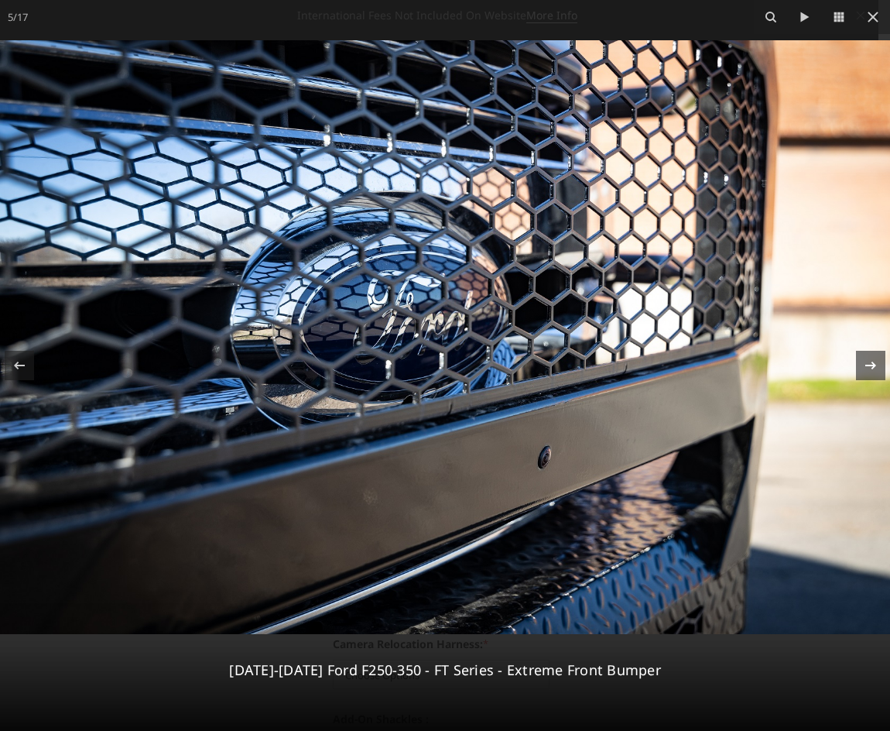
click at [869, 371] on icon at bounding box center [871, 365] width 19 height 19
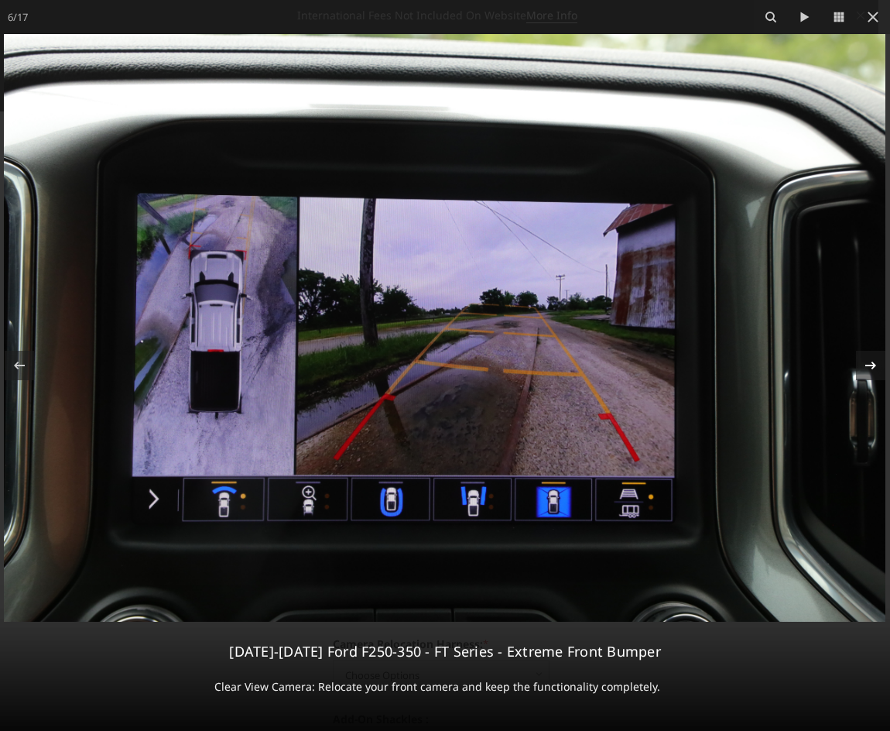
click at [869, 371] on icon at bounding box center [871, 365] width 19 height 19
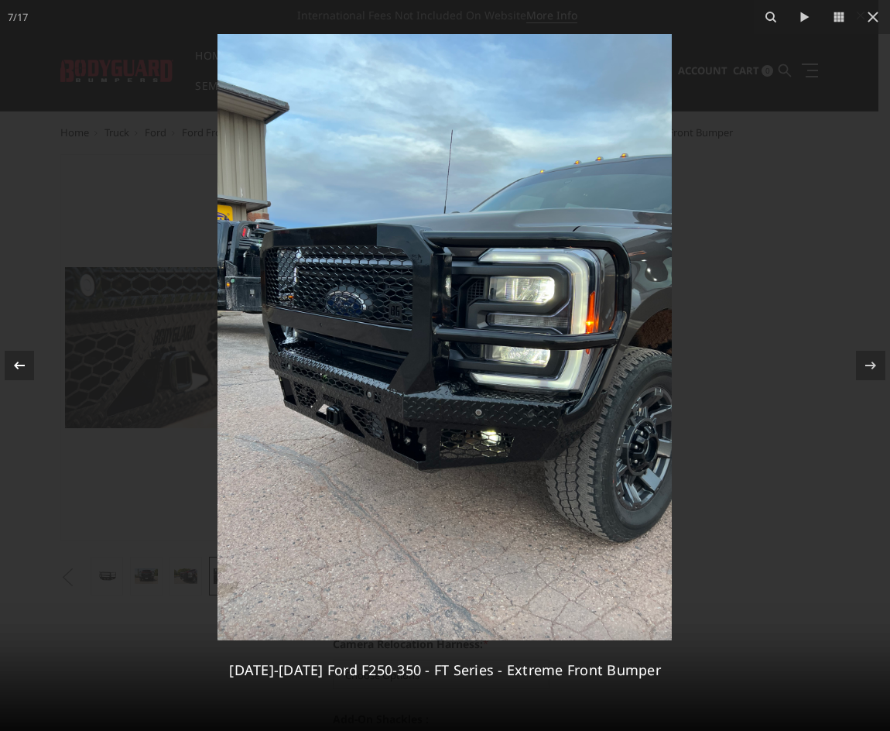
click at [33, 365] on div at bounding box center [19, 365] width 29 height 29
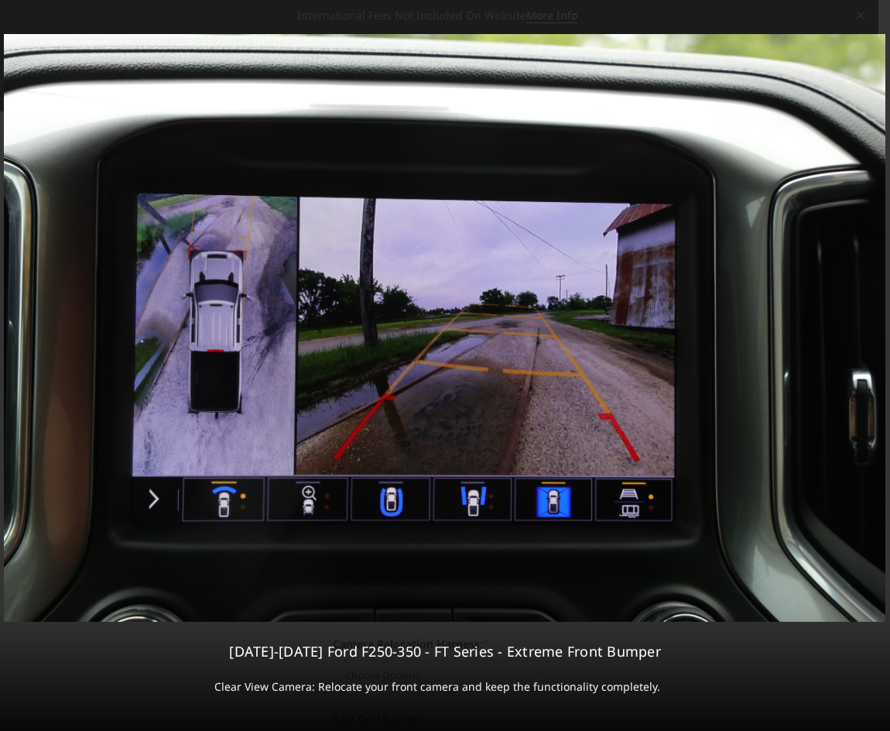
click at [866, 361] on div "6 / [PHONE_NUMBER][DATE][DATE] Ford F250-350 - FT Series - Extreme Front Bumper…" at bounding box center [445, 365] width 890 height 731
click at [869, 379] on div at bounding box center [870, 365] width 29 height 29
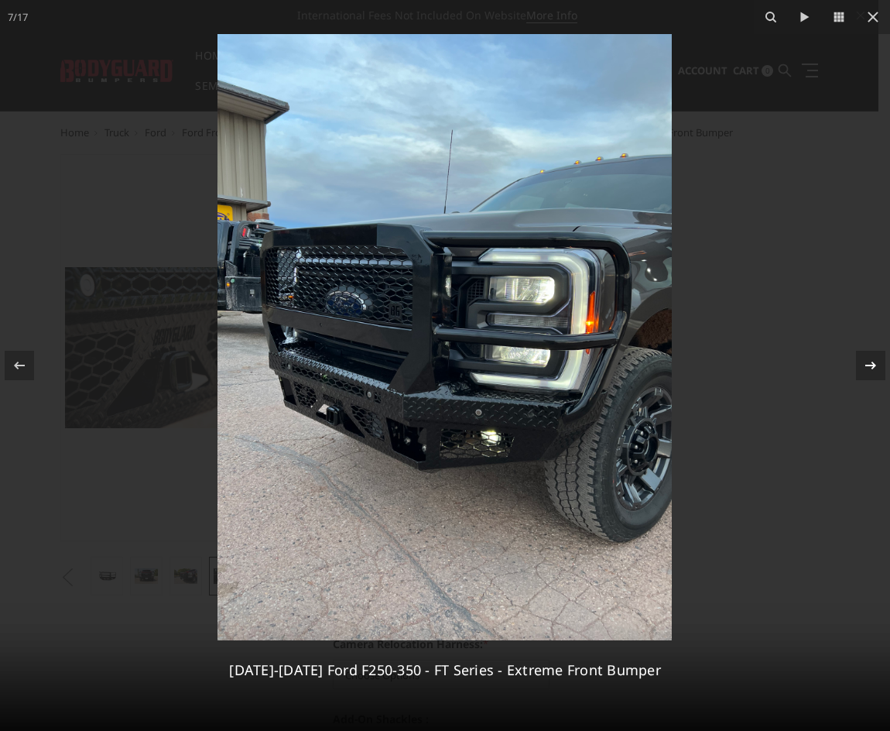
click at [869, 379] on div at bounding box center [870, 365] width 29 height 29
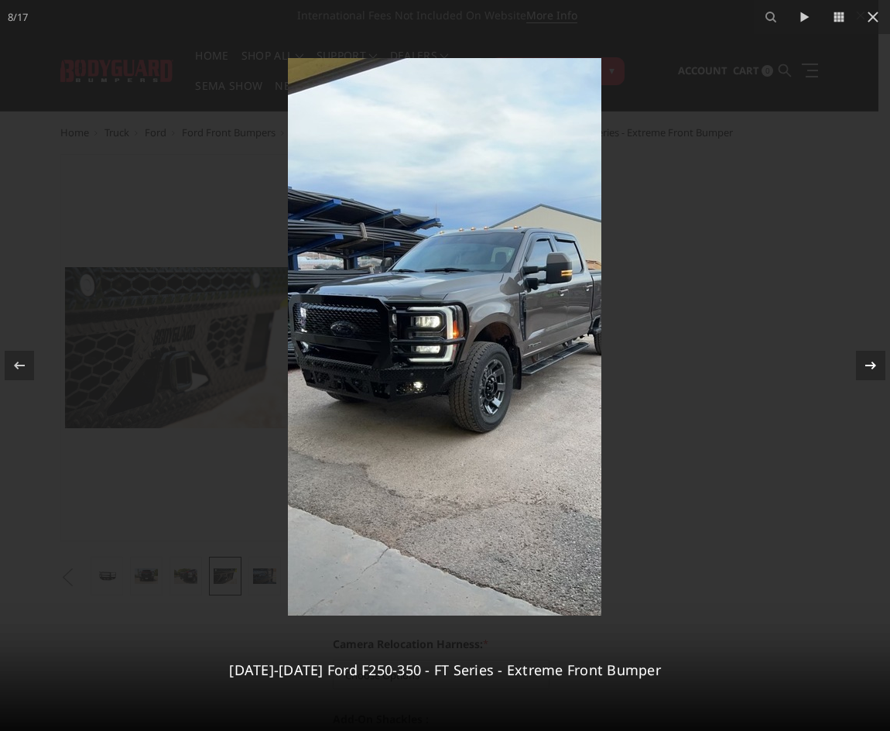
click at [869, 379] on div at bounding box center [870, 365] width 29 height 29
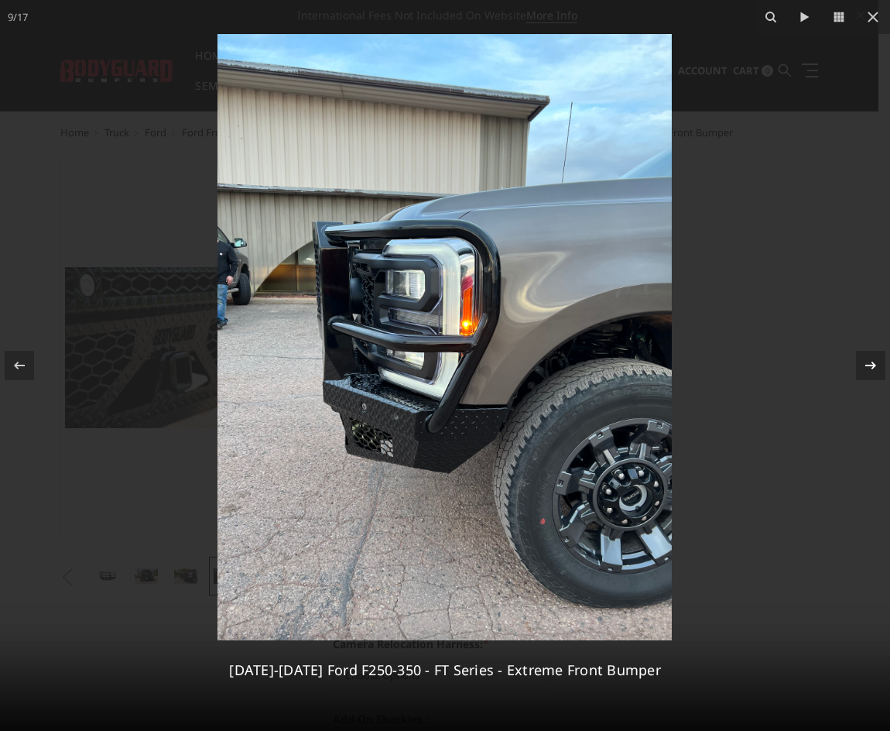
click at [869, 379] on div at bounding box center [870, 365] width 29 height 29
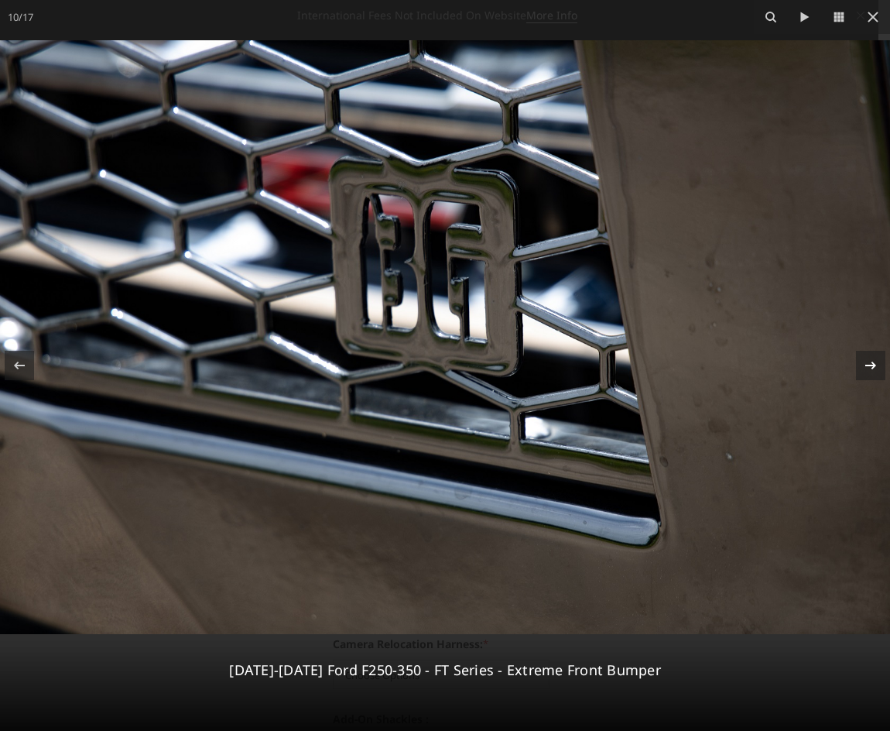
click at [869, 379] on div at bounding box center [870, 365] width 29 height 29
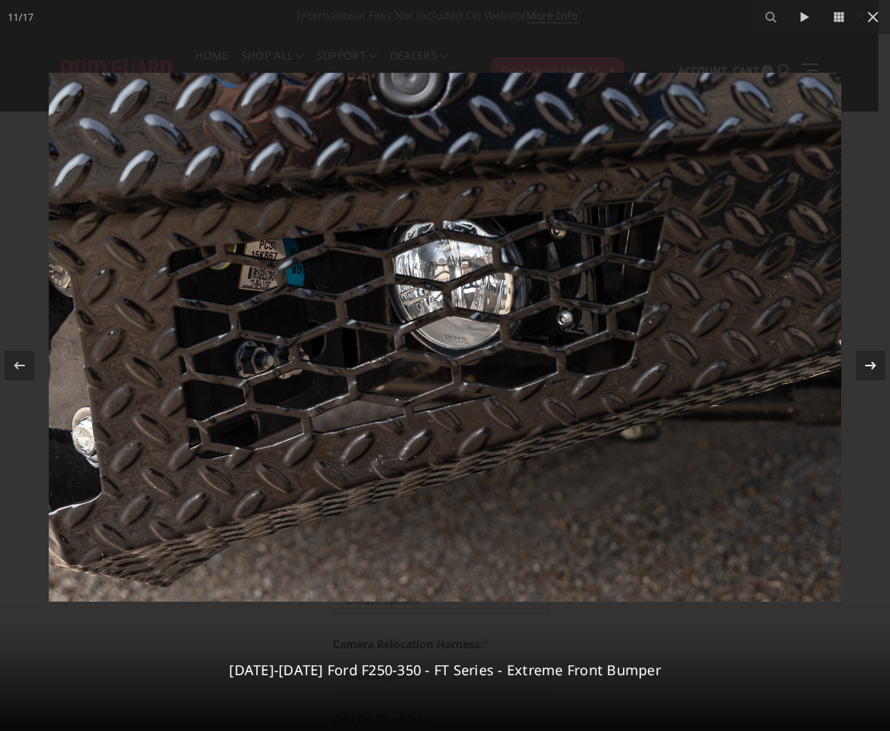
click at [869, 379] on div at bounding box center [870, 365] width 29 height 29
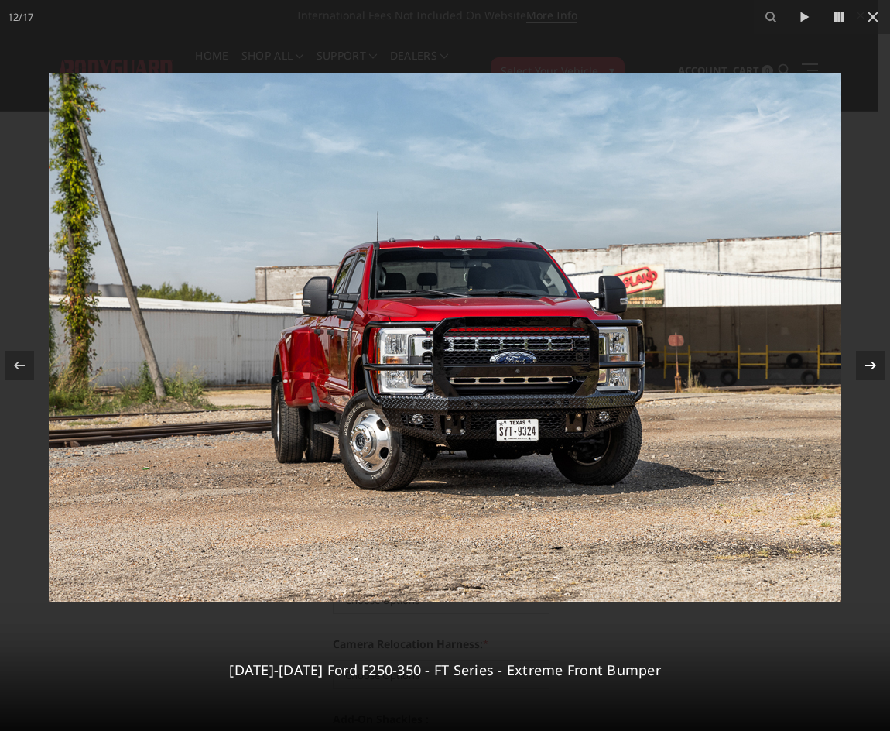
click at [869, 379] on div at bounding box center [870, 365] width 29 height 29
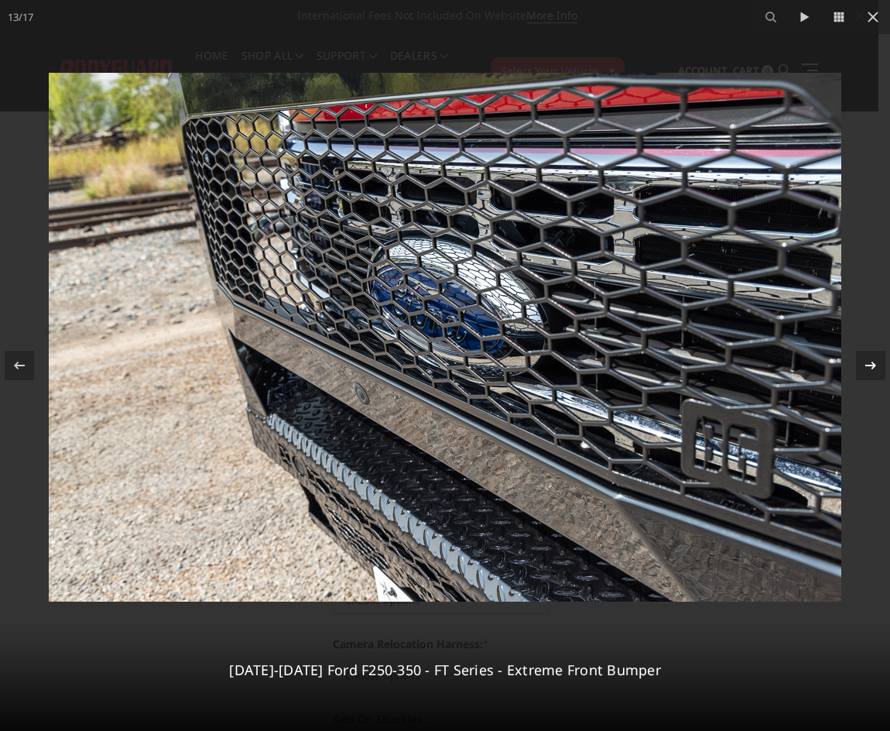
click at [869, 379] on div at bounding box center [870, 365] width 29 height 29
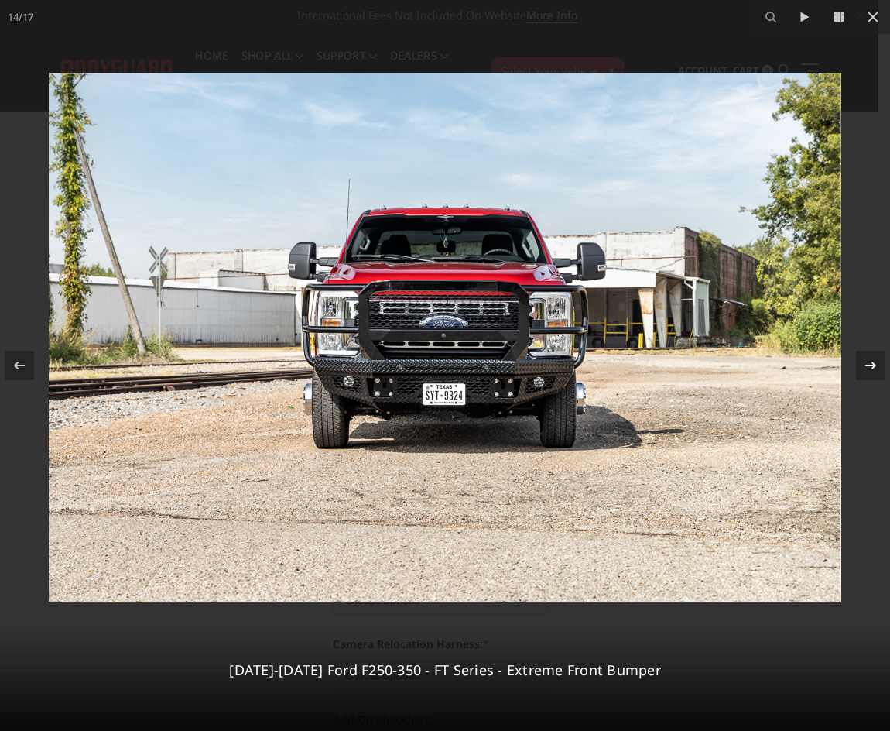
click at [869, 379] on div at bounding box center [870, 365] width 29 height 29
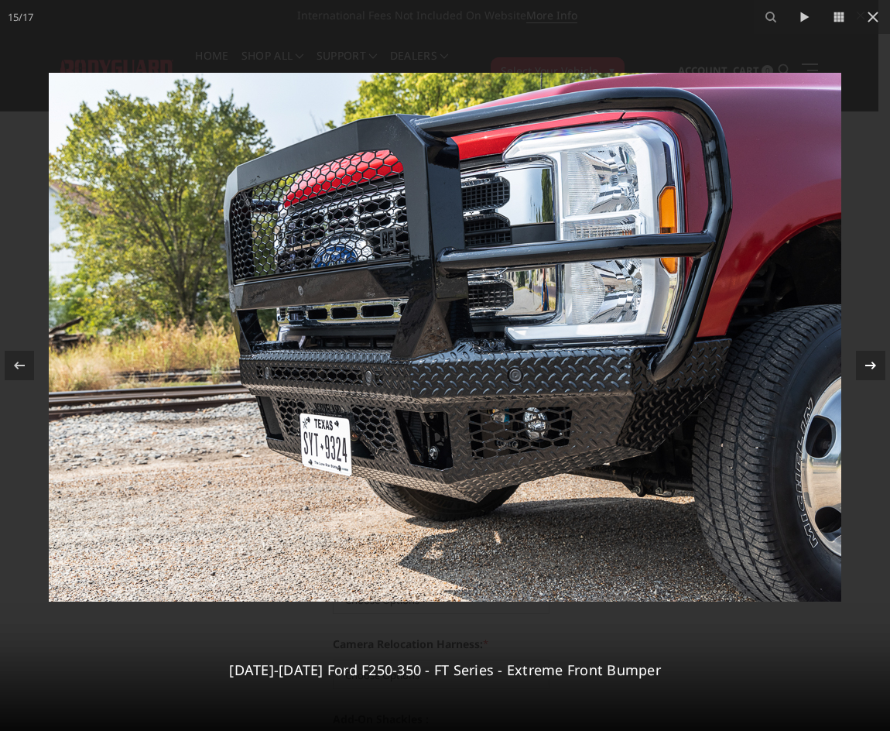
click at [869, 379] on div at bounding box center [870, 365] width 29 height 29
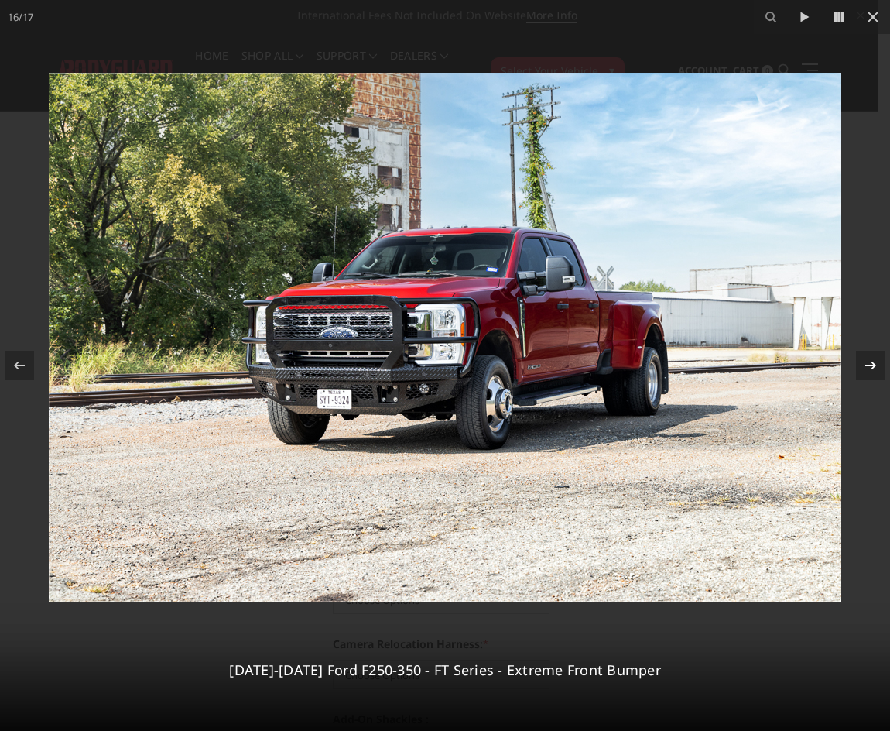
click at [869, 379] on div at bounding box center [870, 365] width 29 height 29
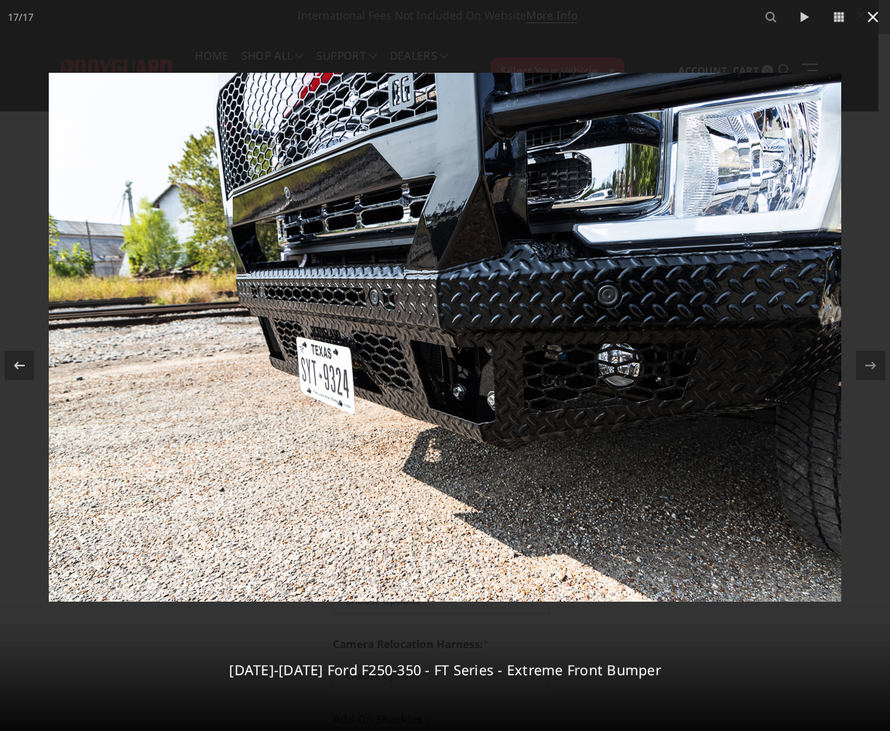
click at [875, 22] on icon at bounding box center [873, 17] width 19 height 19
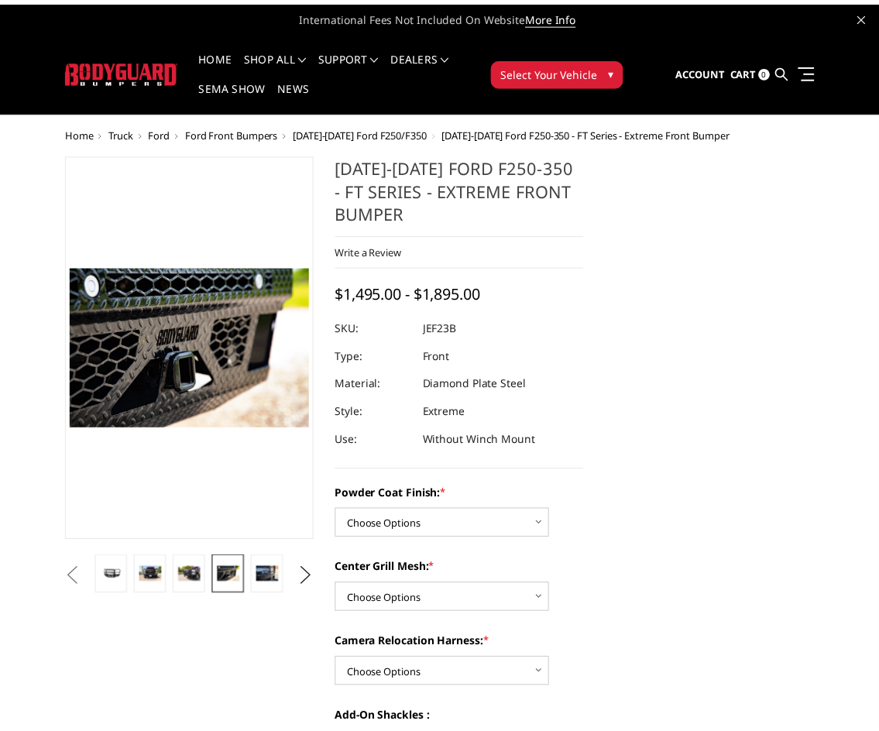
scroll to position [0, 474]
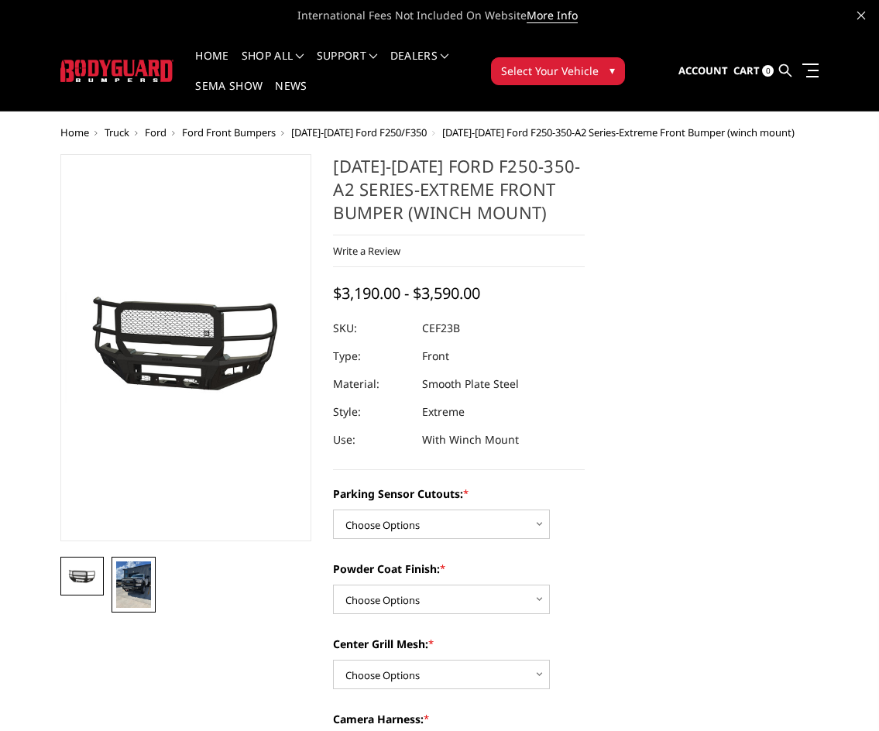
click at [135, 581] on img at bounding box center [133, 584] width 35 height 46
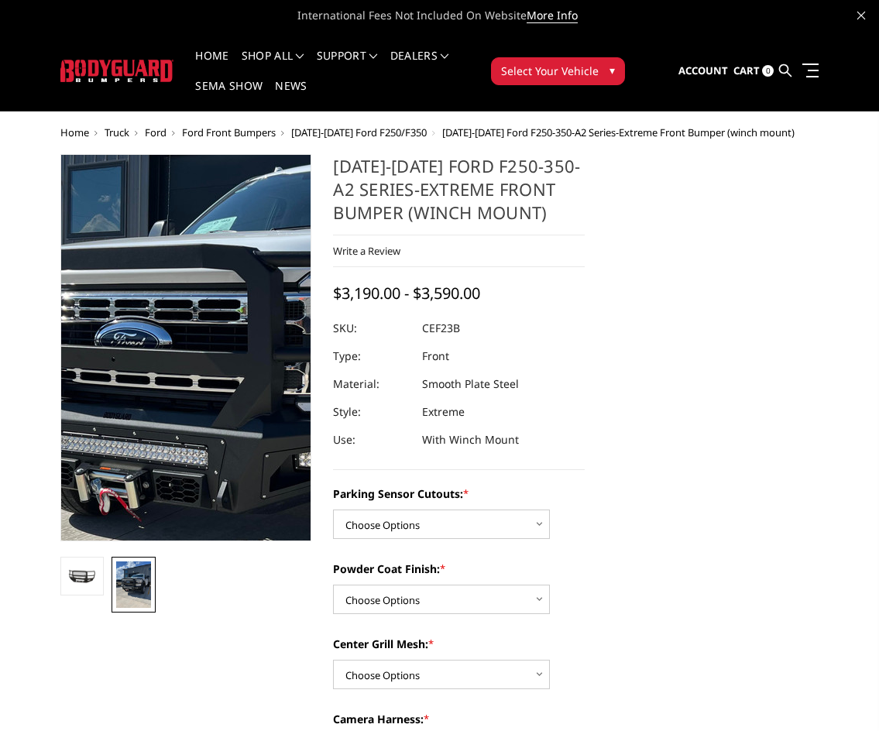
click at [186, 337] on img at bounding box center [251, 384] width 743 height 991
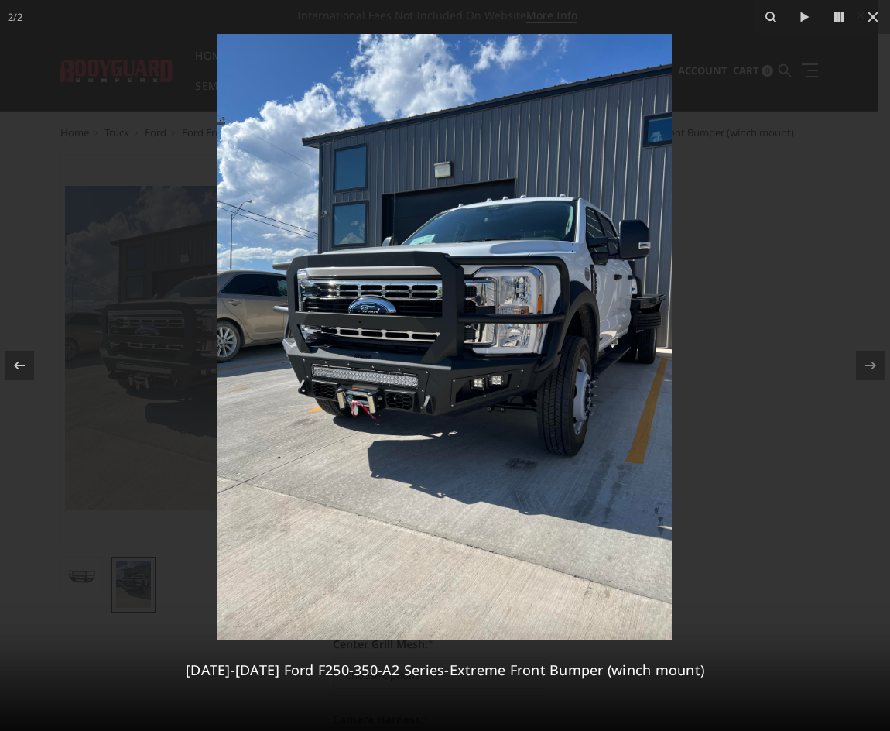
click at [132, 200] on div at bounding box center [445, 365] width 890 height 731
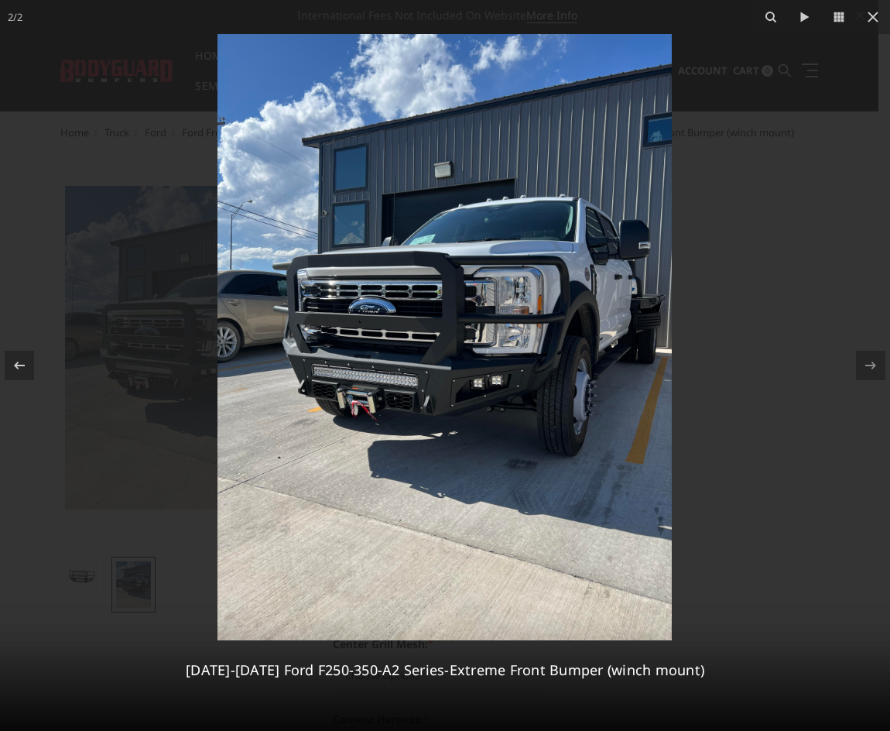
click at [448, 382] on img at bounding box center [445, 337] width 454 height 606
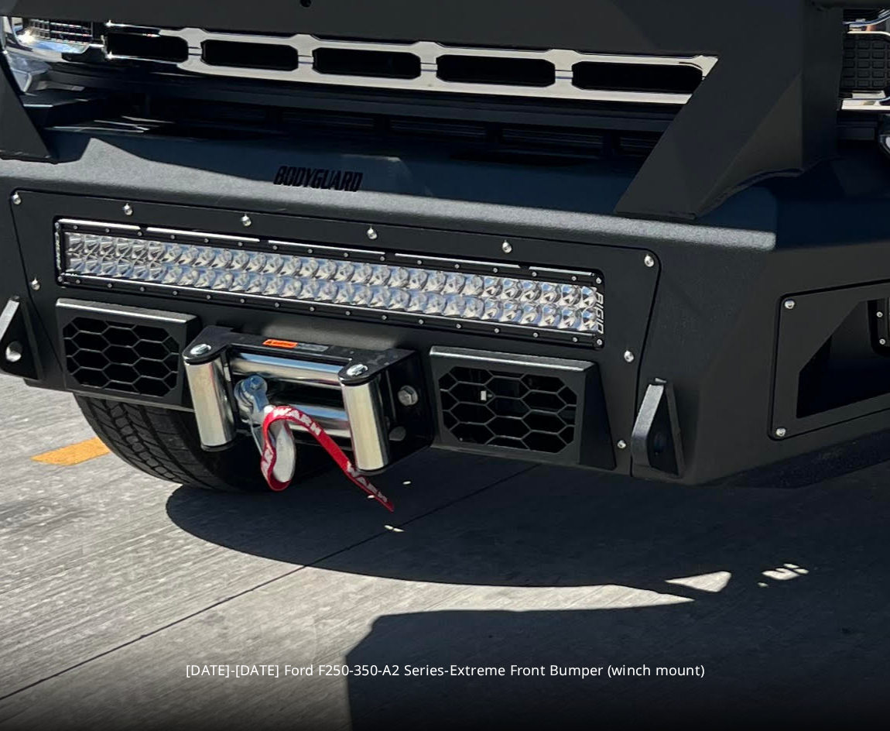
drag, startPoint x: 346, startPoint y: 409, endPoint x: 659, endPoint y: 337, distance: 320.9
click at [659, 337] on img at bounding box center [740, 80] width 2341 height 3121
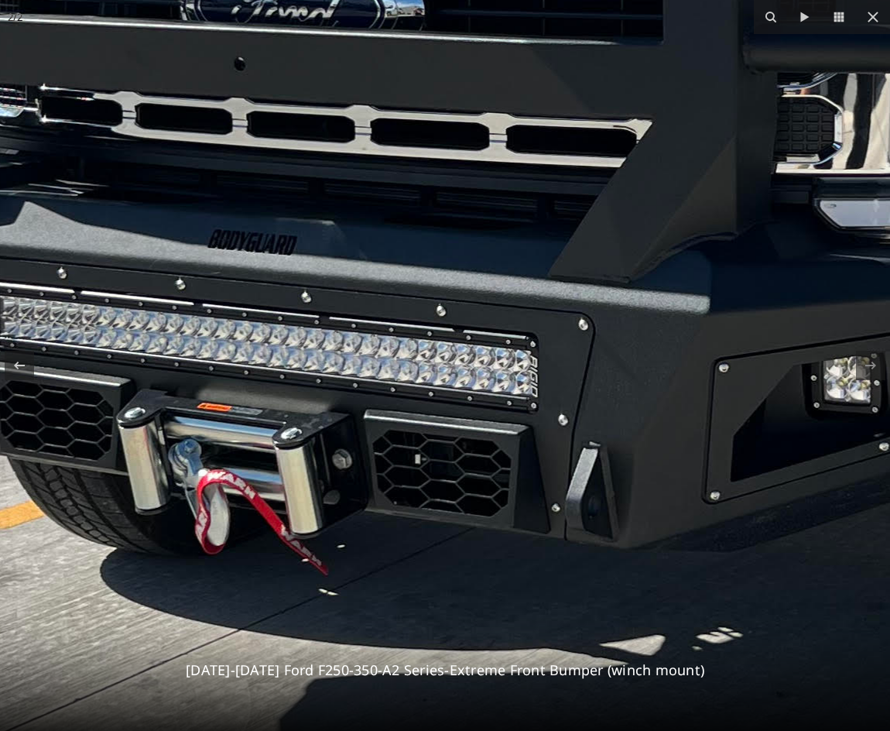
drag, startPoint x: 659, startPoint y: 337, endPoint x: 577, endPoint y: 420, distance: 117.1
click at [577, 420] on img at bounding box center [675, 143] width 2341 height 3121
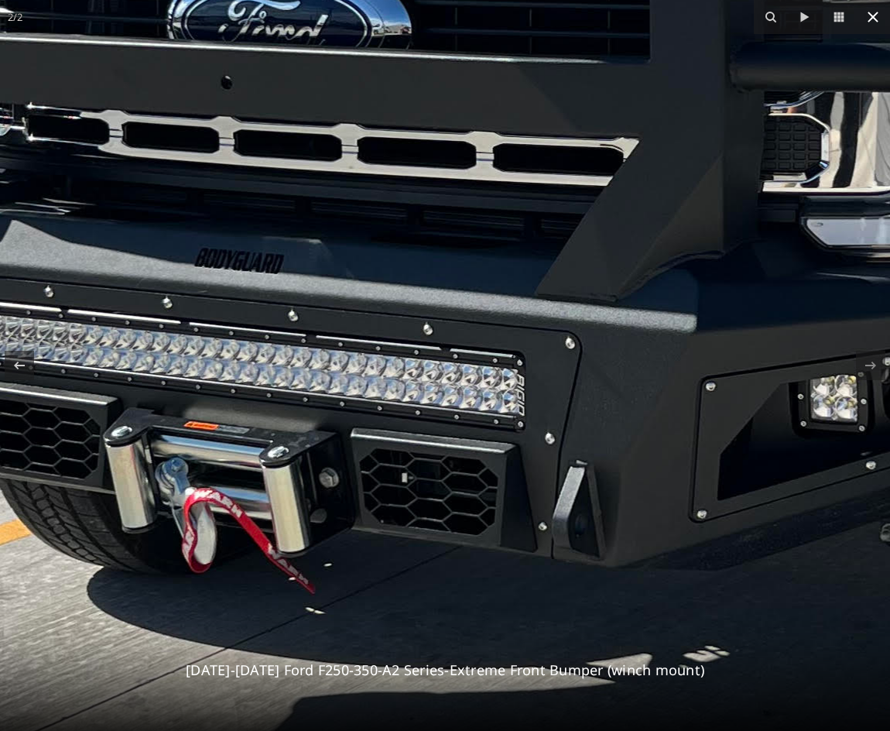
click at [878, 12] on icon at bounding box center [873, 17] width 19 height 19
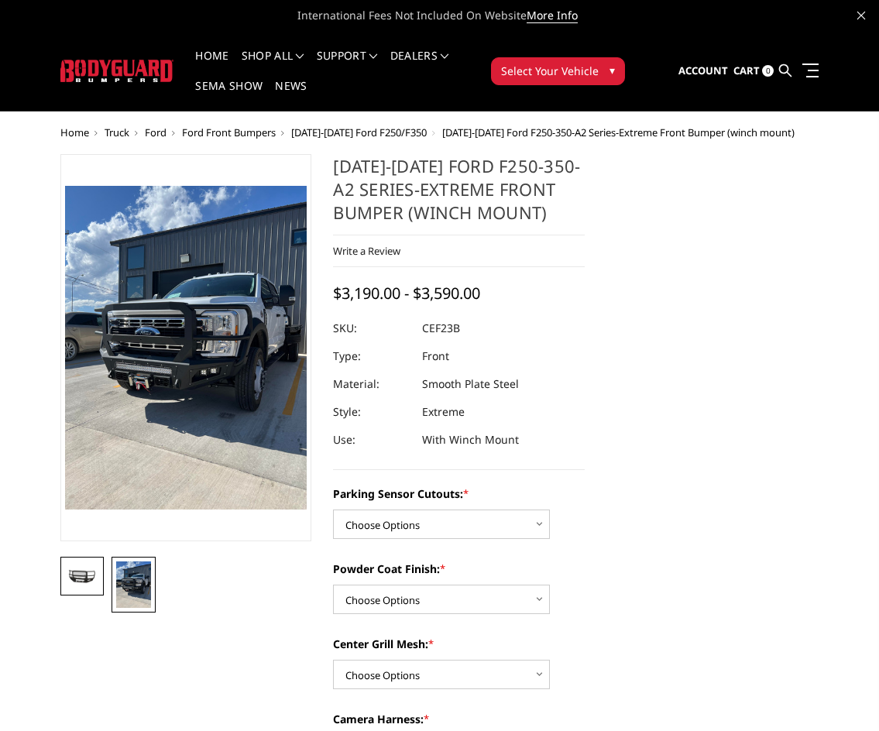
click at [92, 584] on img at bounding box center [82, 577] width 35 height 16
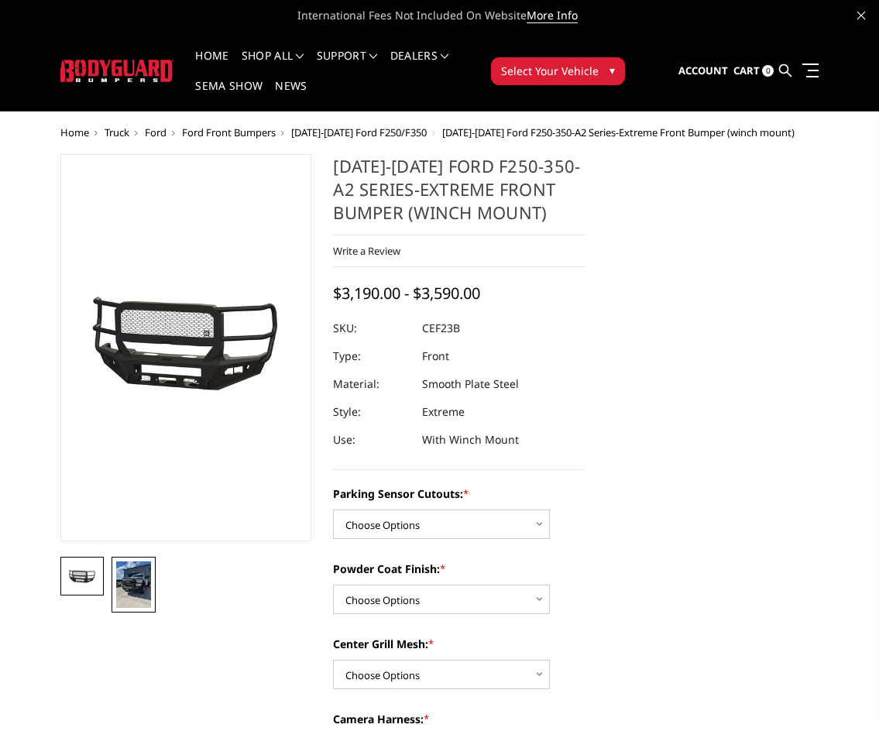
click at [132, 596] on img at bounding box center [133, 584] width 35 height 46
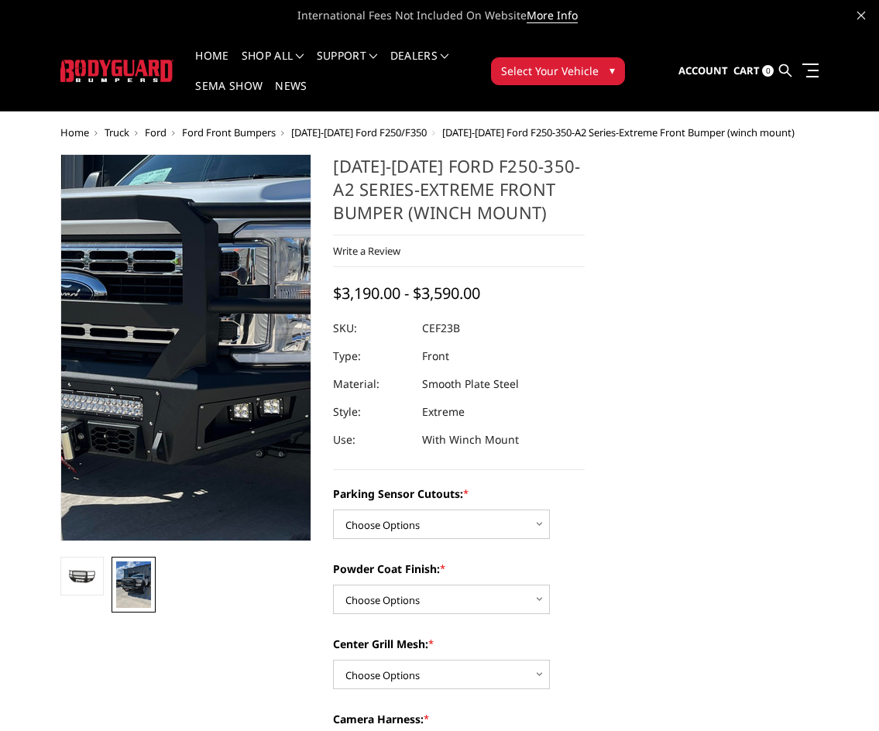
click at [183, 356] on img at bounding box center [186, 336] width 743 height 991
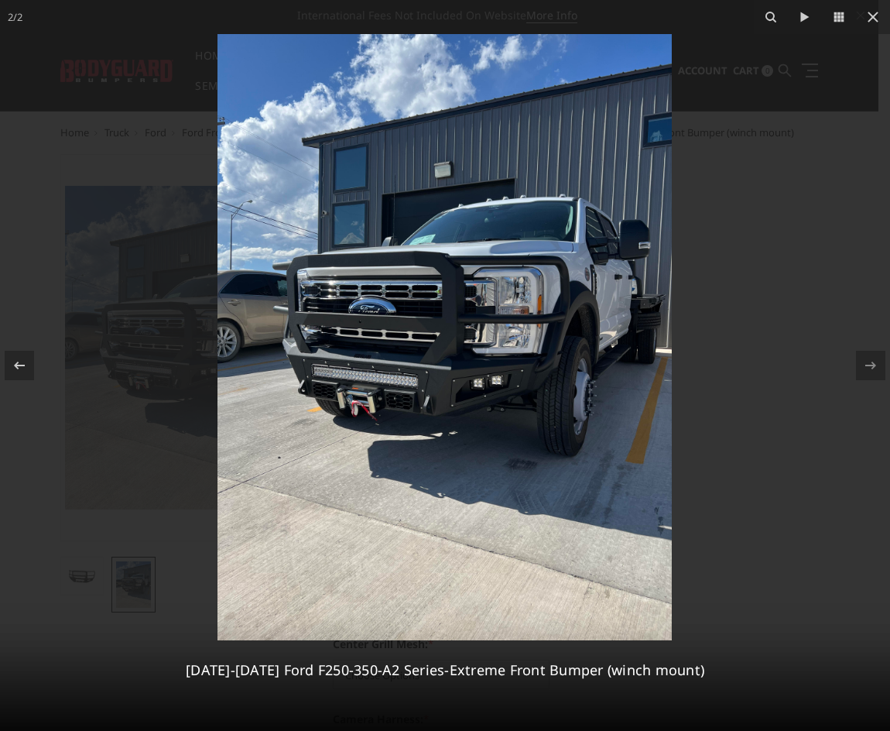
click at [555, 329] on img at bounding box center [445, 337] width 454 height 606
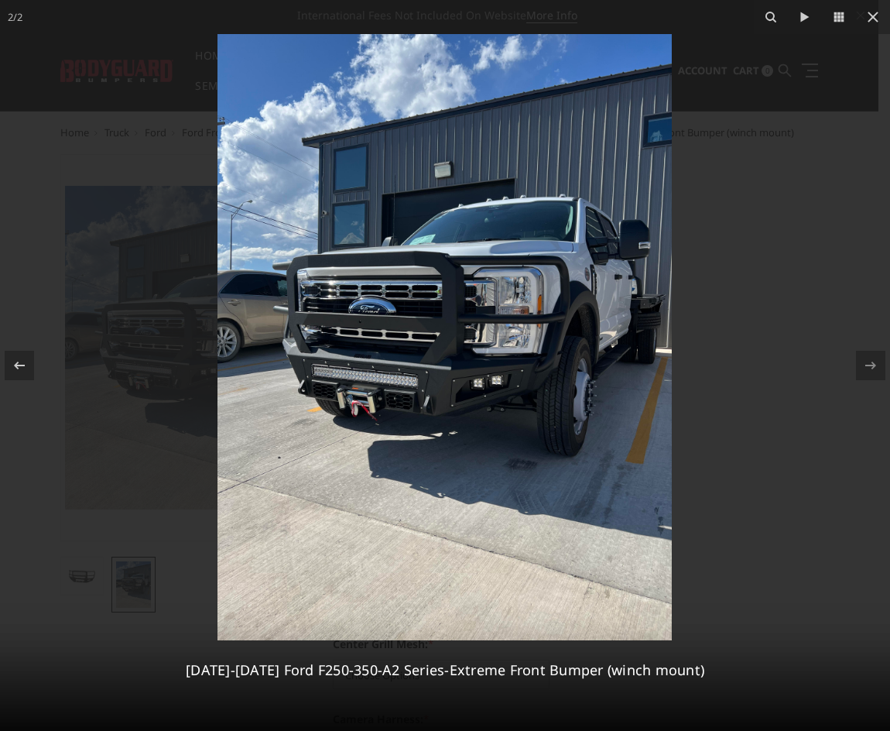
click at [749, 255] on div at bounding box center [445, 365] width 890 height 731
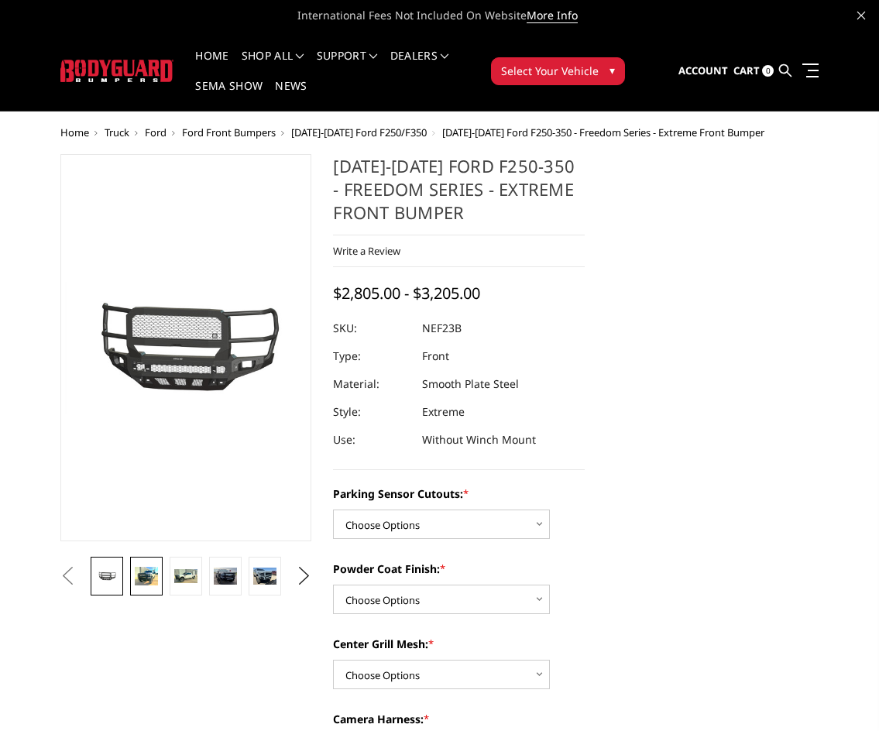
click at [153, 581] on img at bounding box center [146, 576] width 22 height 19
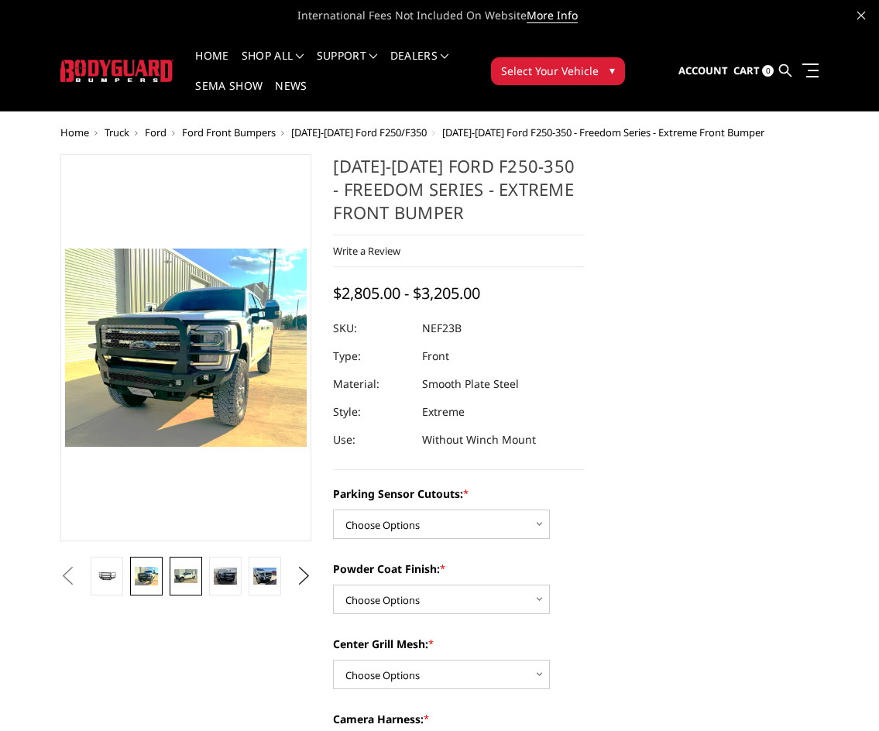
click at [191, 580] on img at bounding box center [185, 575] width 22 height 13
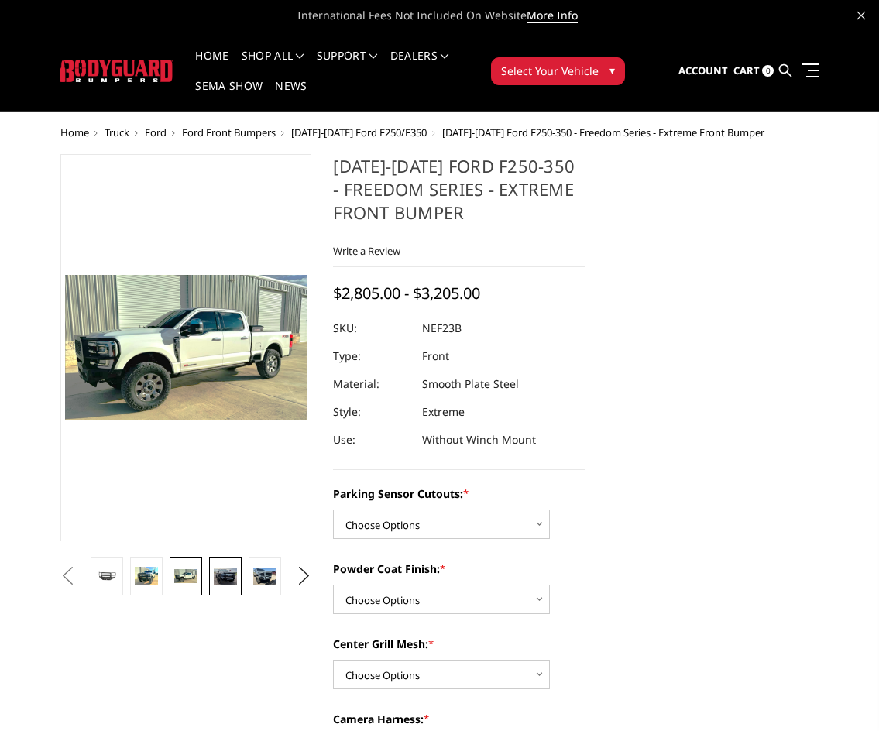
click at [220, 570] on img at bounding box center [225, 576] width 22 height 18
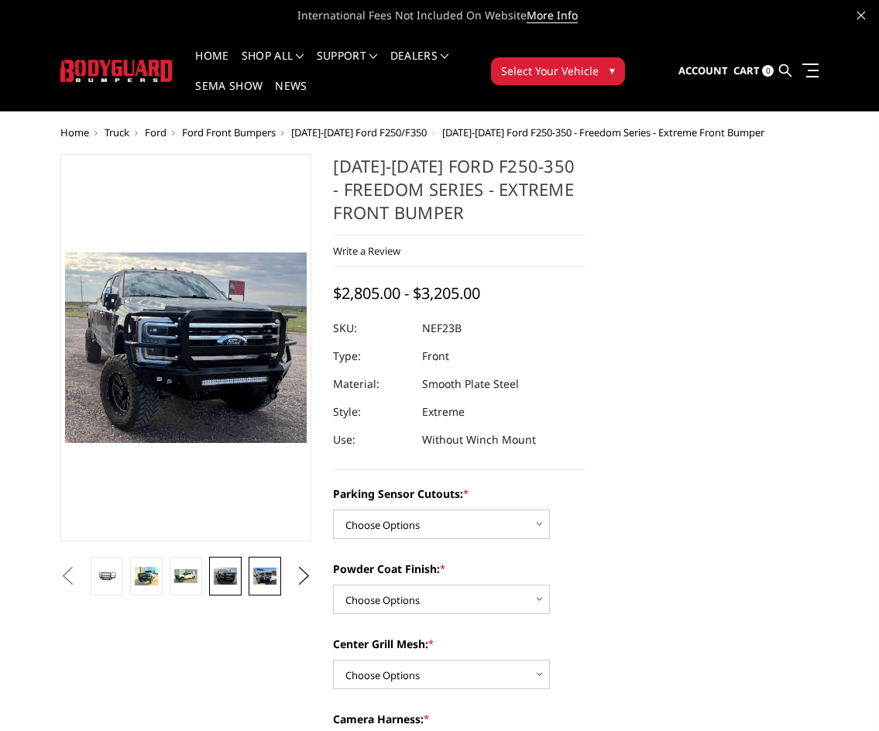
click at [275, 574] on img at bounding box center [264, 575] width 22 height 17
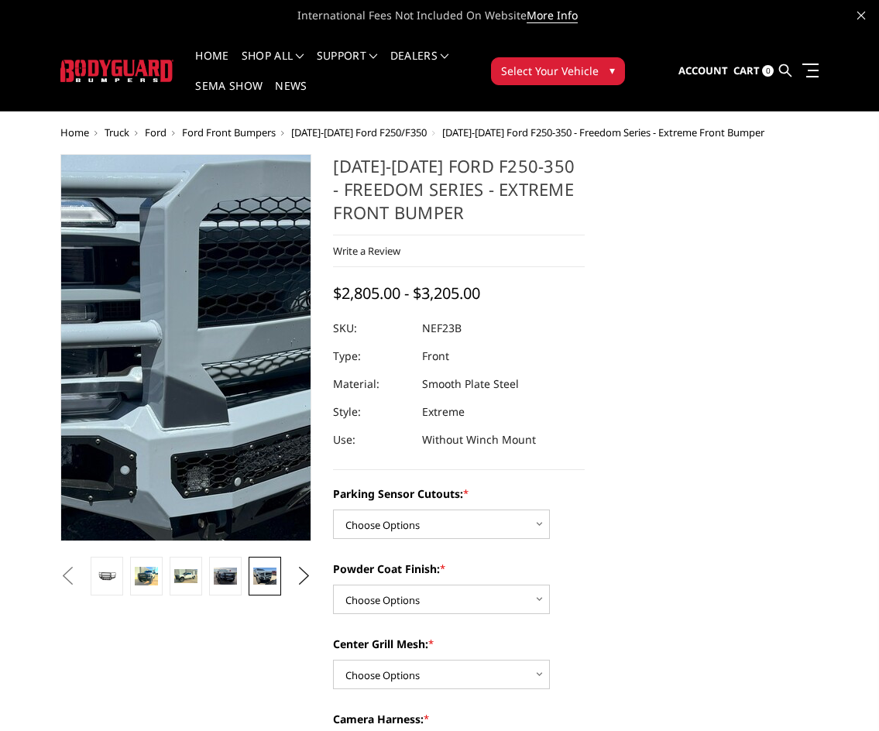
click at [191, 327] on img at bounding box center [170, 367] width 991 height 743
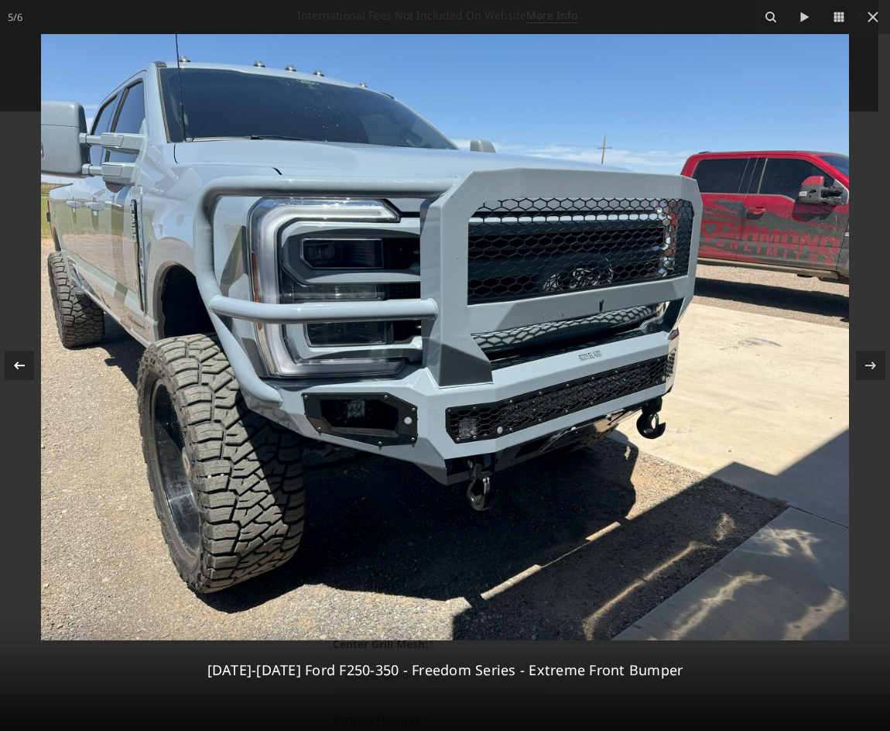
click at [22, 366] on icon at bounding box center [19, 365] width 19 height 19
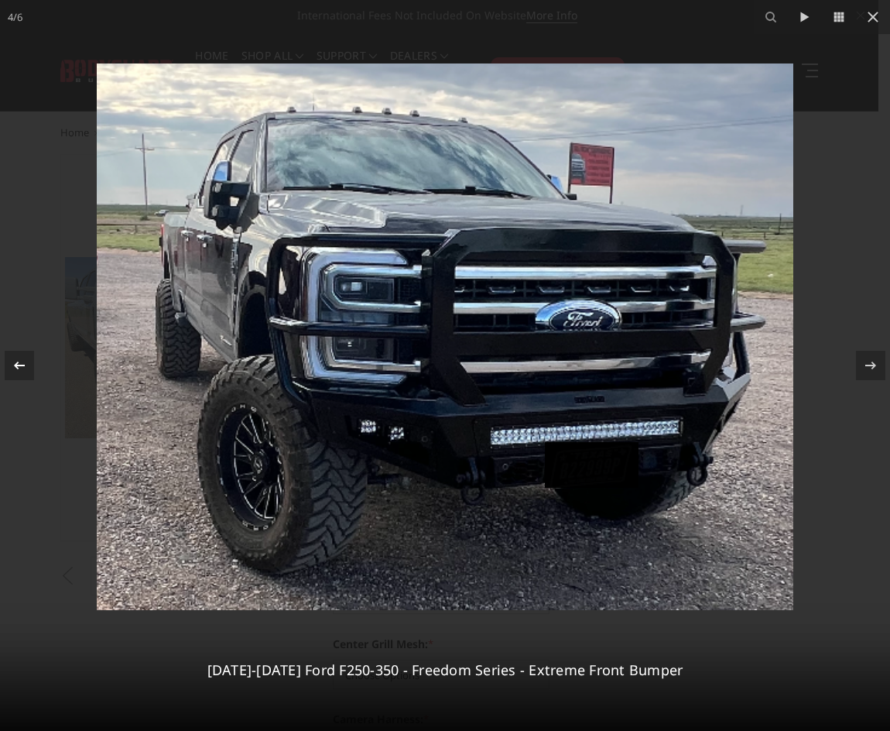
click at [22, 366] on icon at bounding box center [19, 365] width 19 height 19
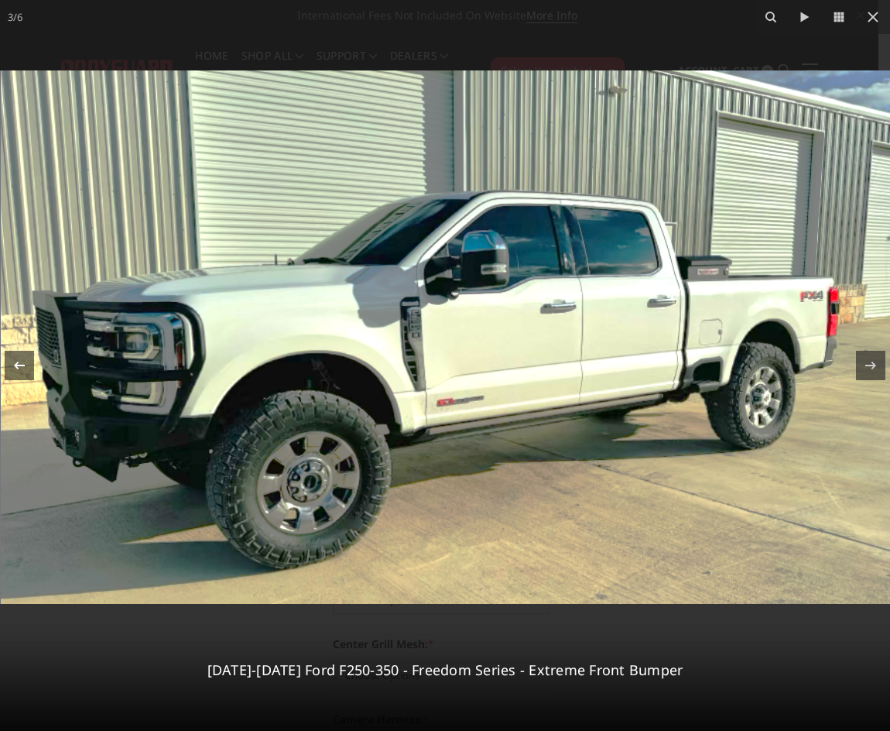
click at [22, 366] on icon at bounding box center [19, 365] width 19 height 19
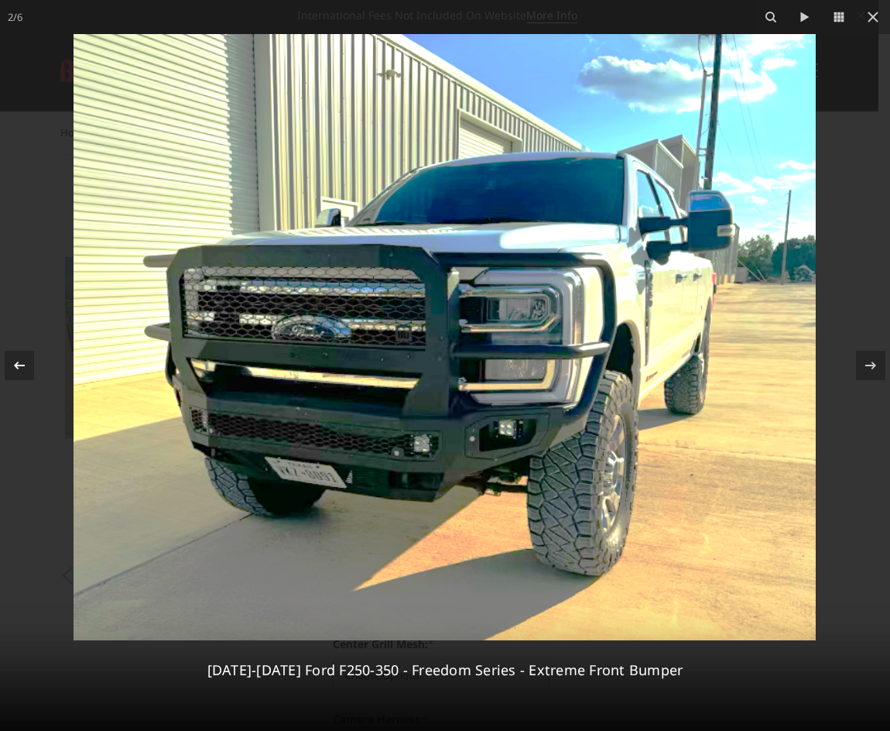
click at [22, 366] on icon at bounding box center [19, 365] width 19 height 19
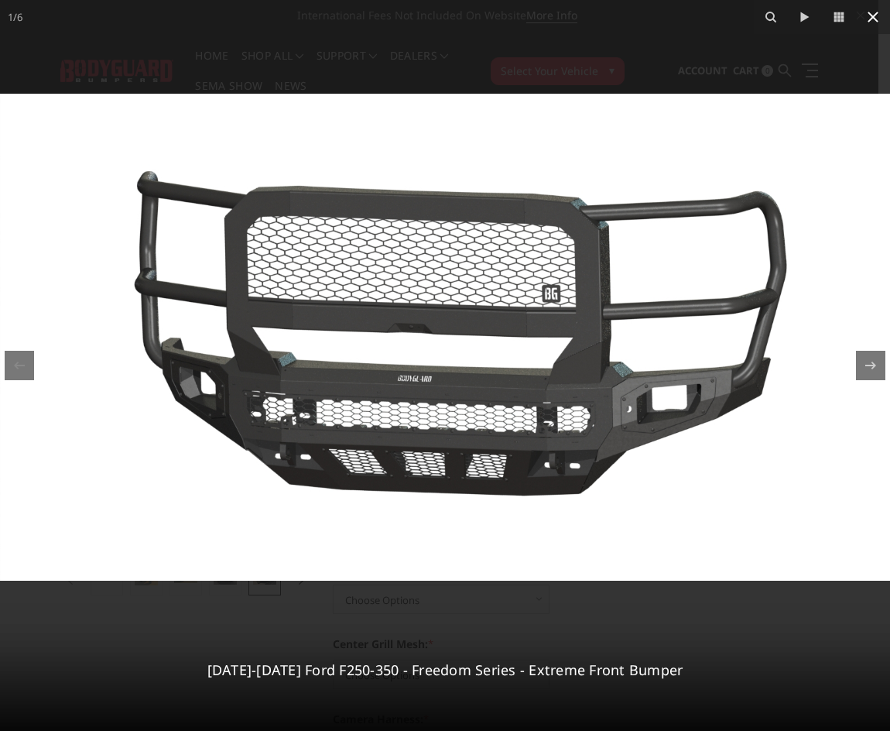
click at [869, 14] on icon at bounding box center [873, 17] width 11 height 11
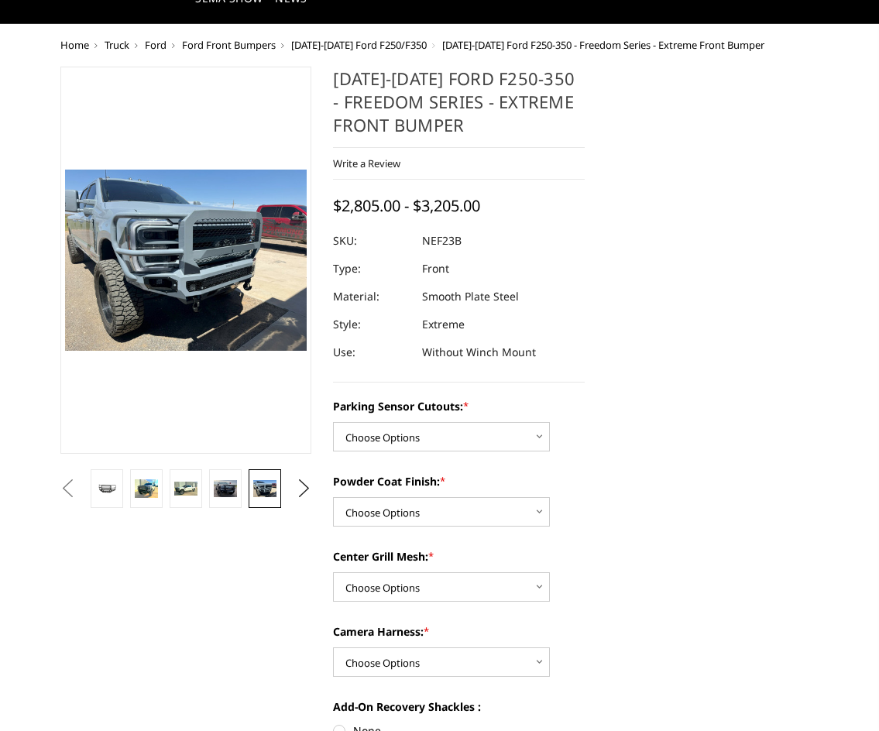
scroll to position [232, 0]
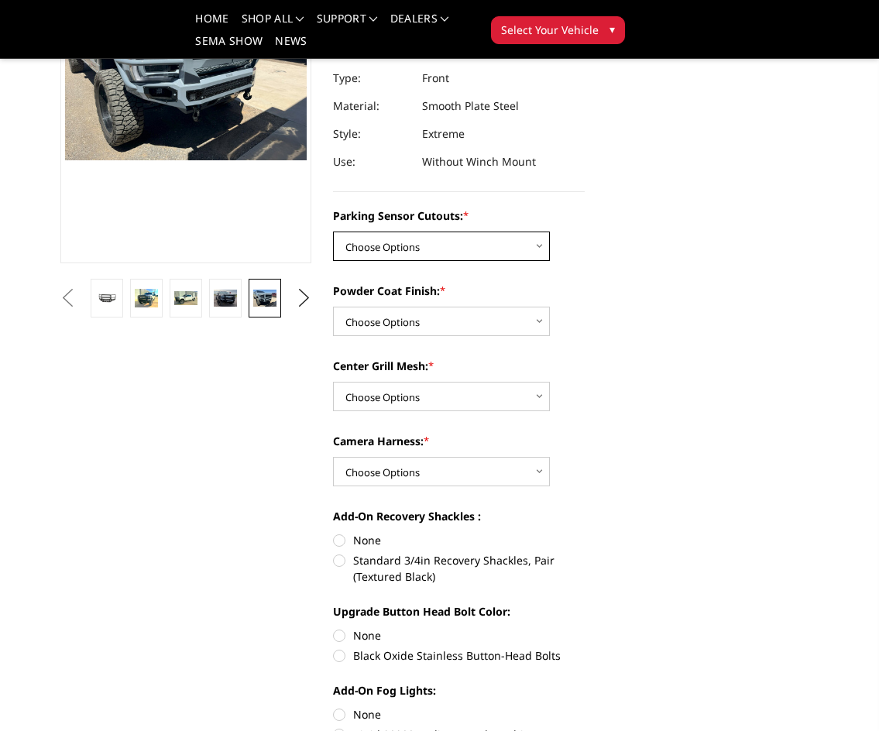
click at [429, 255] on select "Choose Options No - Without Parking Sensor Cutouts Yes - With Parking Sensor Cu…" at bounding box center [441, 245] width 217 height 29
select select "2583"
click at [333, 231] on select "Choose Options No - Without Parking Sensor Cutouts Yes - With Parking Sensor Cu…" at bounding box center [441, 245] width 217 height 29
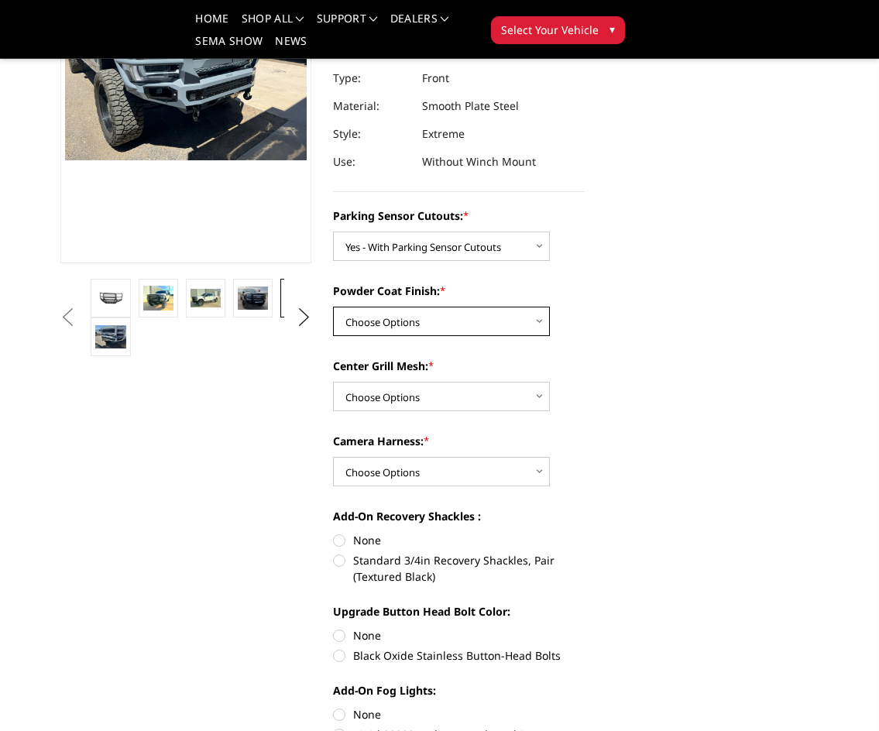
click at [402, 320] on select "Choose Options Bare Metal Textured Black Powder Coat" at bounding box center [441, 321] width 217 height 29
select select "2585"
click at [333, 307] on select "Choose Options Bare Metal Textured Black Powder Coat" at bounding box center [441, 321] width 217 height 29
click at [420, 390] on select "Choose Options With Center Grill Mesh Without Center Grill Mesh" at bounding box center [441, 396] width 217 height 29
select select "2586"
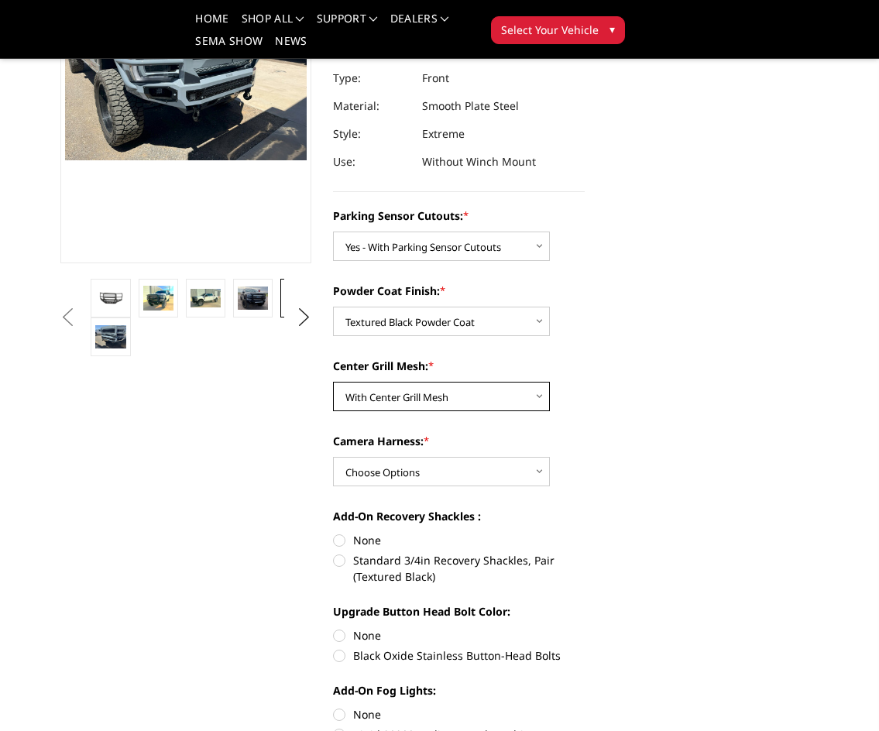
click at [333, 382] on select "Choose Options With Center Grill Mesh Without Center Grill Mesh" at bounding box center [441, 396] width 217 height 29
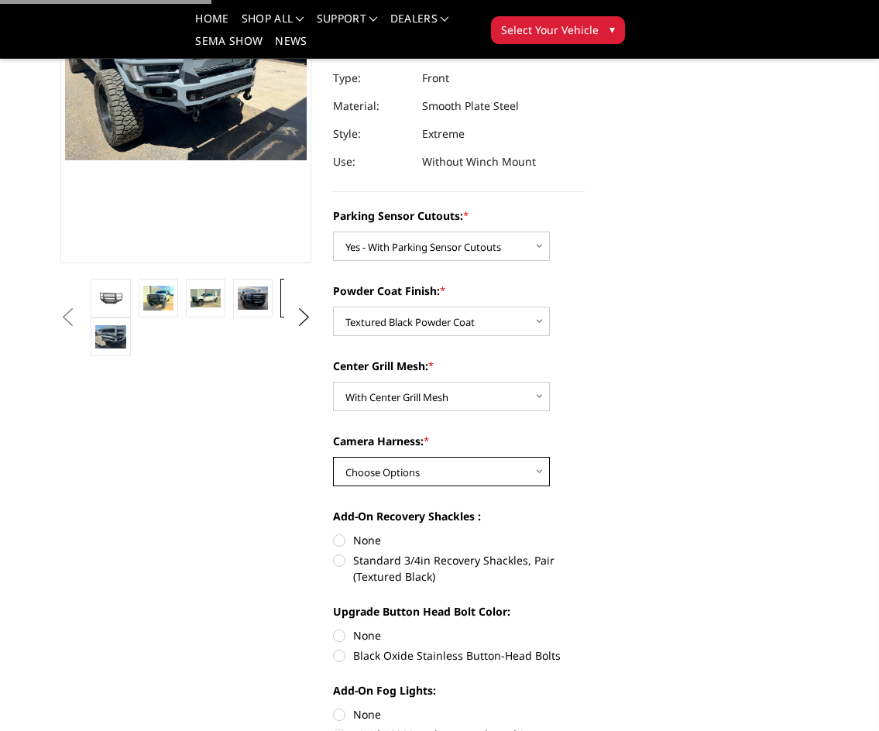
click at [437, 464] on select "Choose Options WITH Camera Harness WITHOUT Camera Harness" at bounding box center [441, 471] width 217 height 29
select select "2588"
click at [333, 457] on select "Choose Options WITH Camera Harness WITHOUT Camera Harness" at bounding box center [441, 471] width 217 height 29
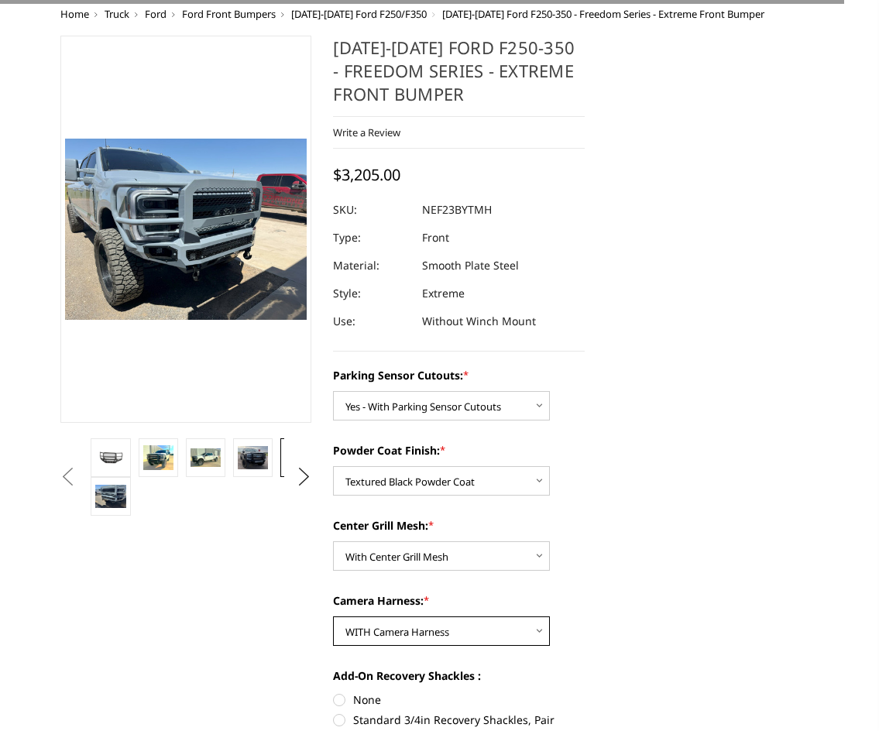
scroll to position [0, 0]
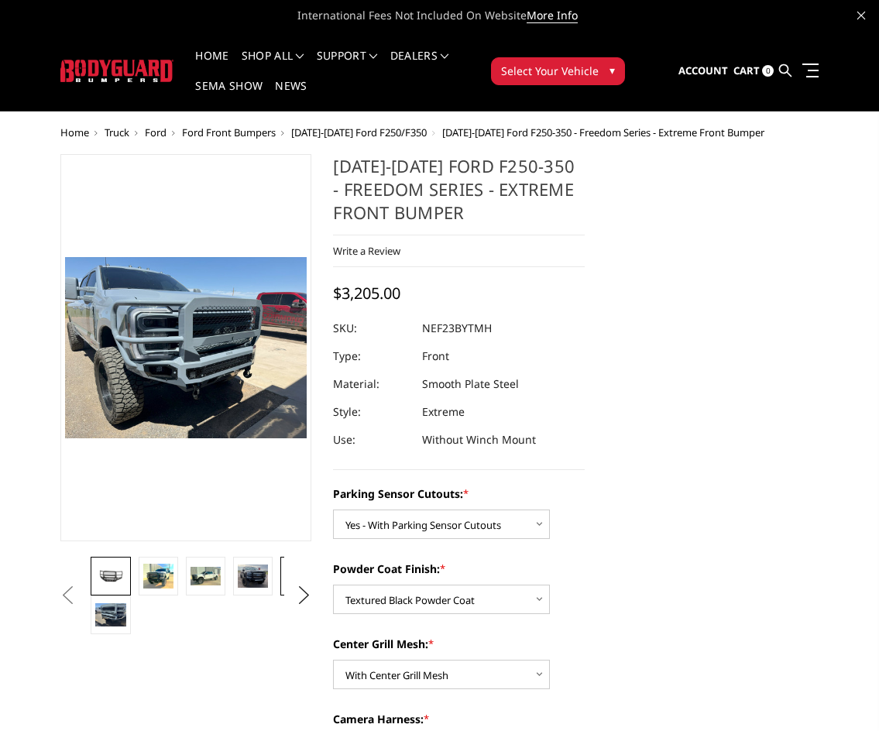
click at [109, 581] on img at bounding box center [110, 575] width 30 height 16
